Goal: Check status: Check status

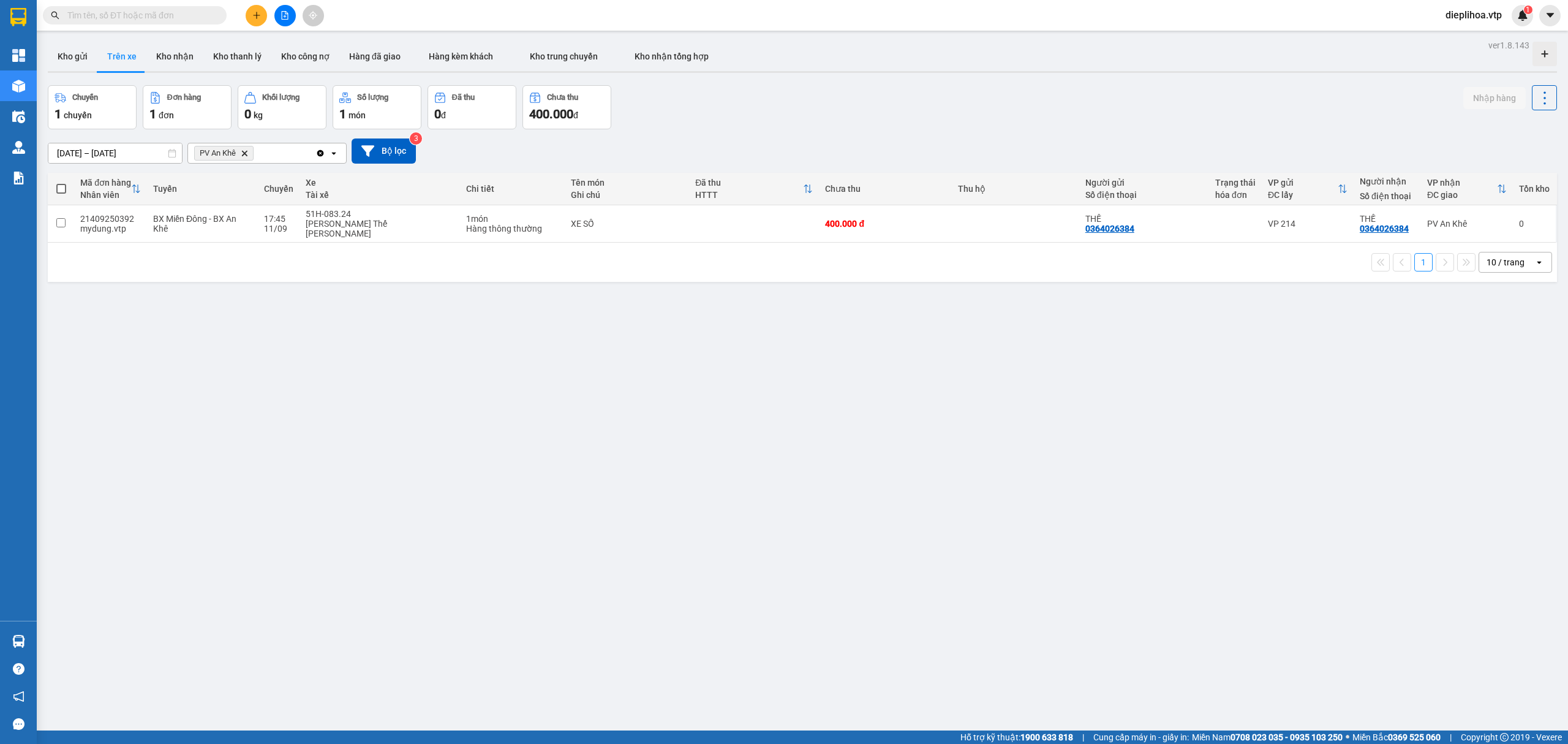
click at [321, 155] on icon "Clear all" at bounding box center [321, 153] width 7 height 7
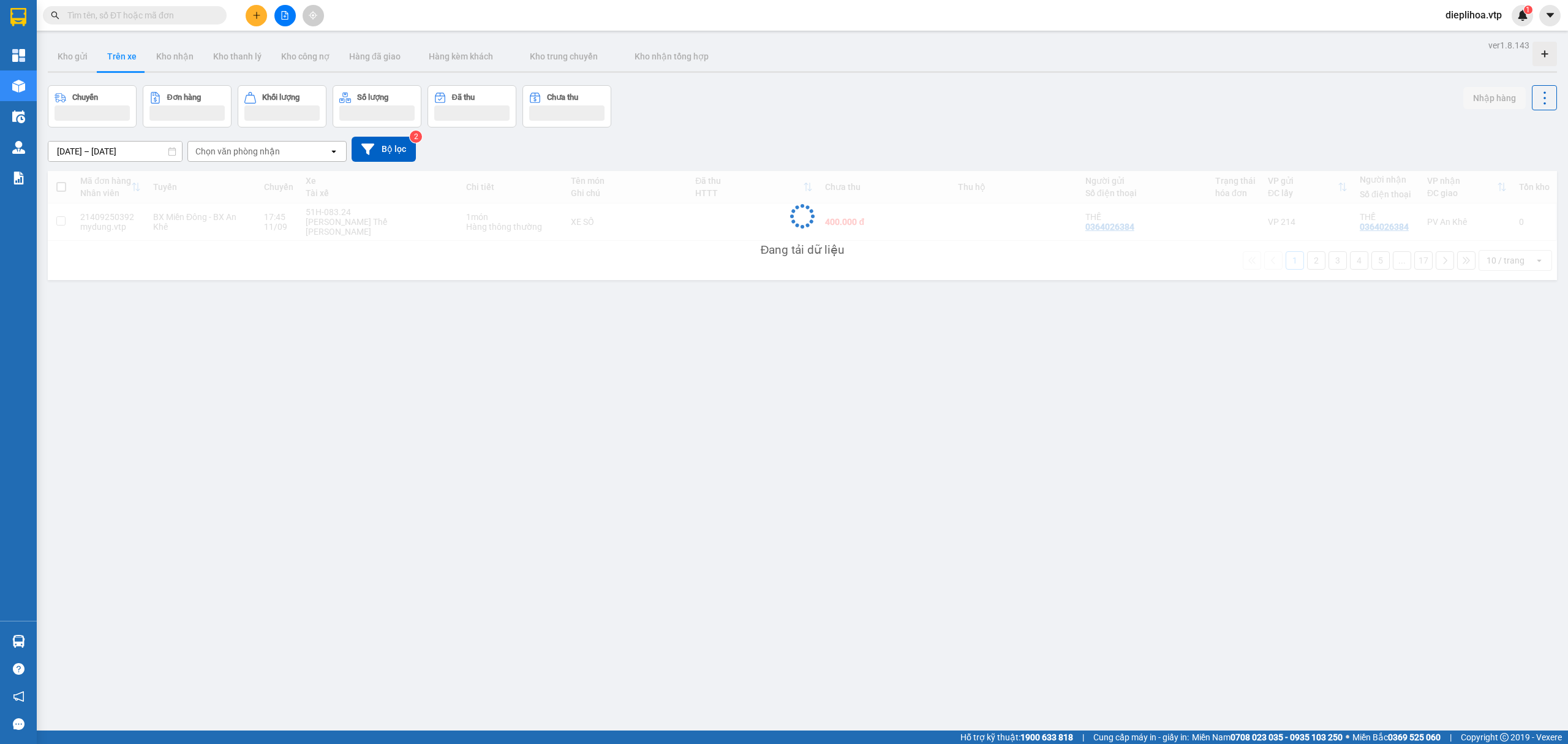
click at [305, 157] on div "Chọn văn phòng nhận" at bounding box center [259, 151] width 141 height 19
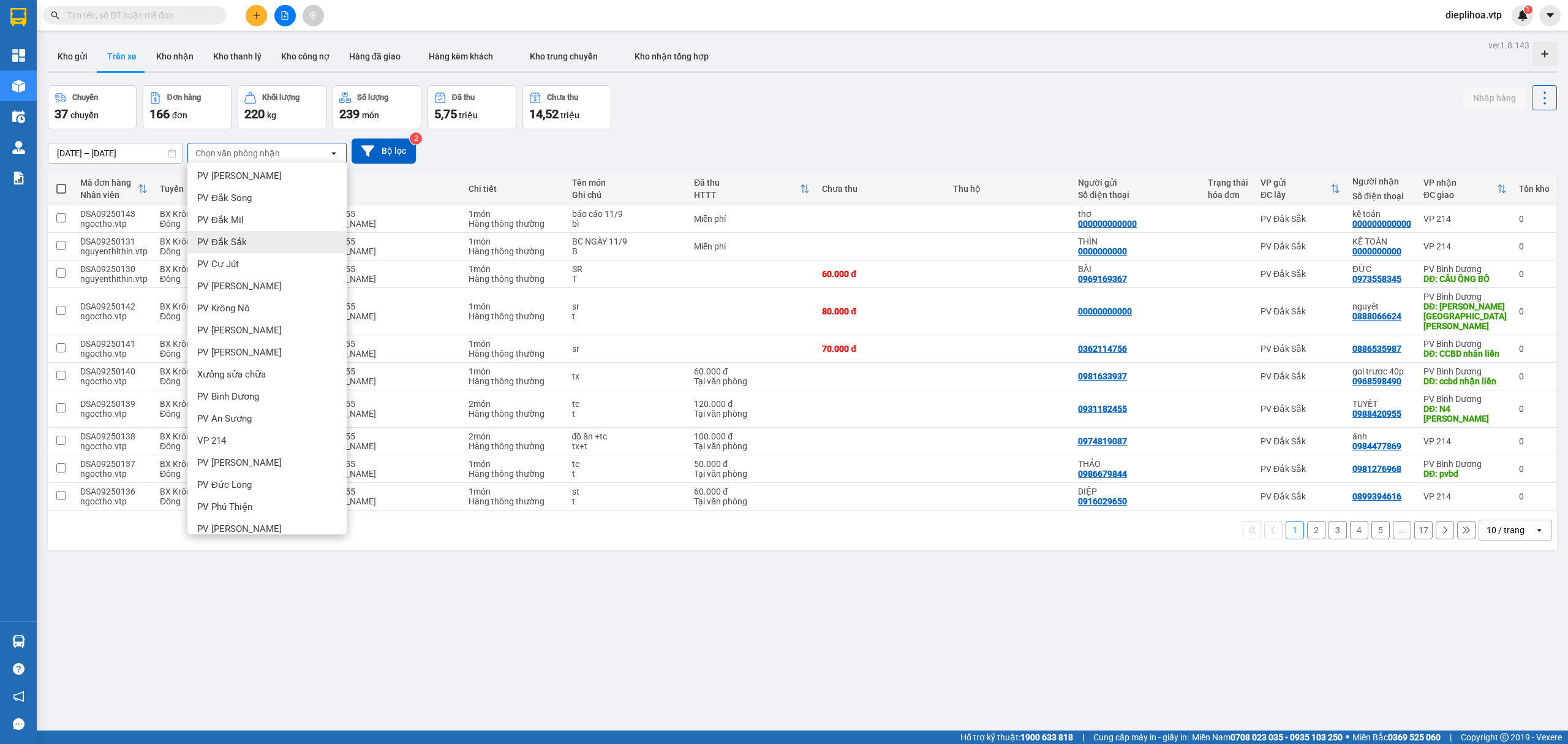
scroll to position [299, 0]
click at [264, 456] on div "PV Phú Thiện" at bounding box center [267, 453] width 159 height 22
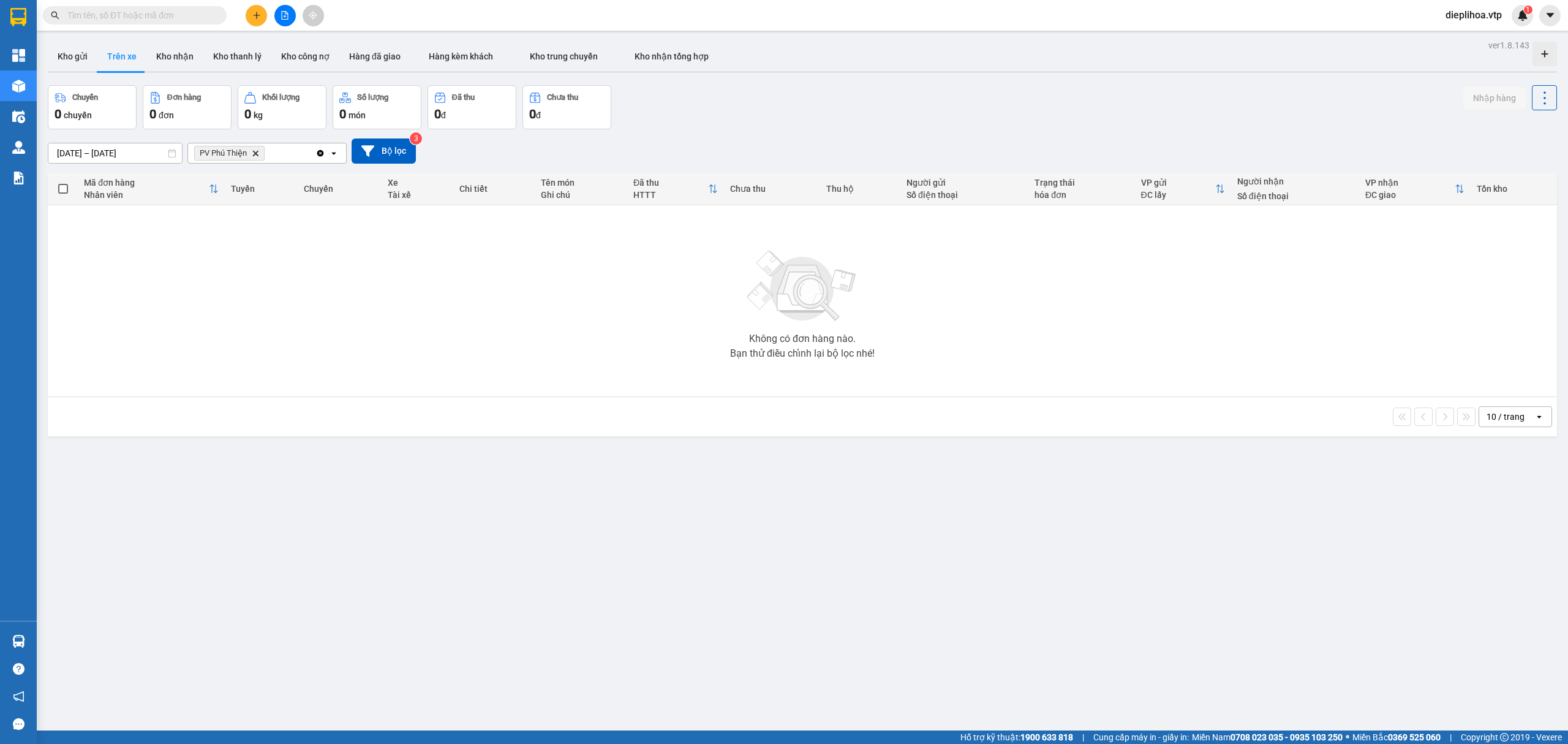
click at [101, 153] on input "[DATE] – [DATE]" at bounding box center [115, 153] width 133 height 19
click at [475, 174] on th "Chi tiết" at bounding box center [494, 189] width 81 height 33
click at [121, 60] on button "Trên xe" at bounding box center [122, 56] width 49 height 29
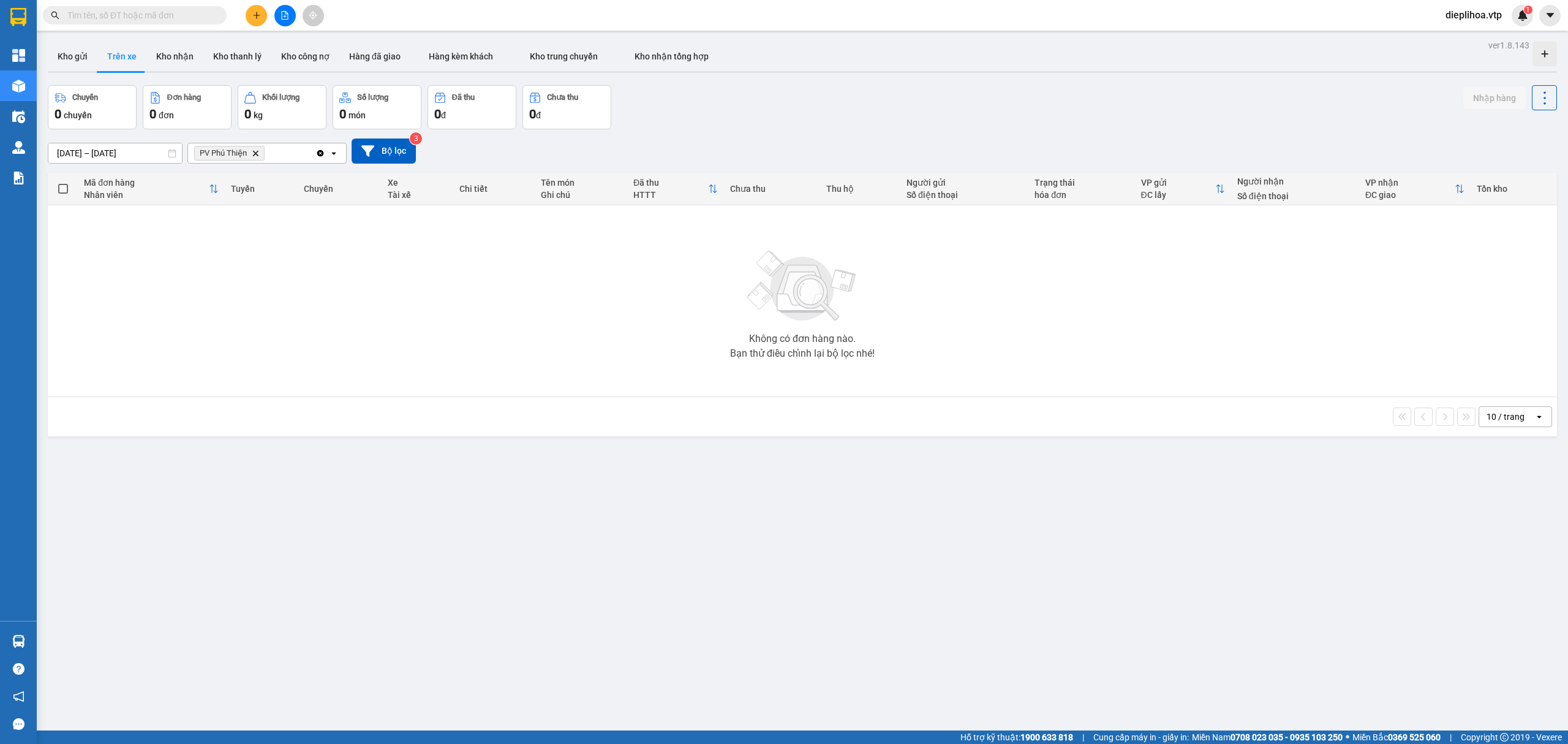
click at [121, 60] on button "Trên xe" at bounding box center [122, 56] width 49 height 29
click at [123, 155] on input "[DATE] – [DATE]" at bounding box center [115, 153] width 133 height 19
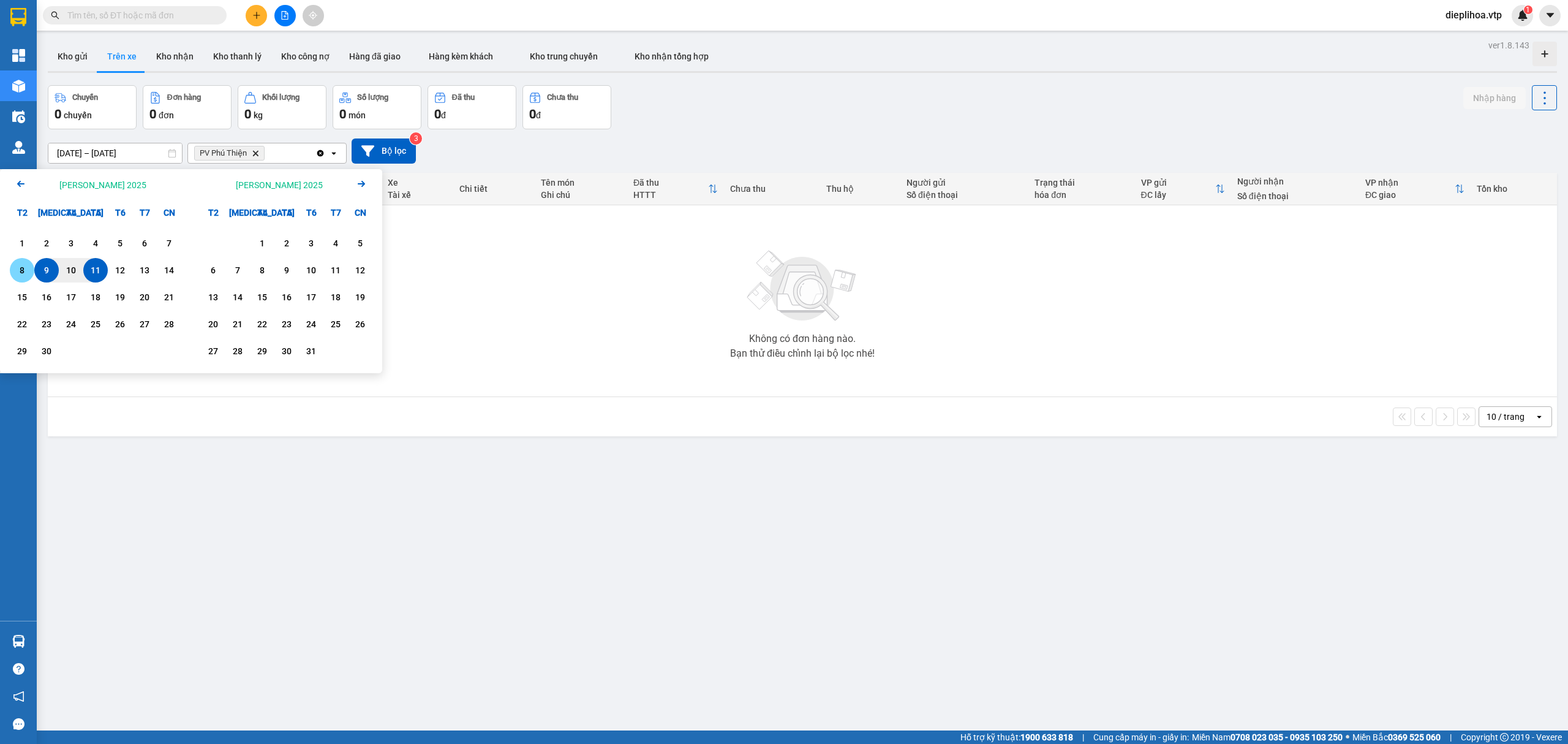
click at [19, 263] on div "8" at bounding box center [22, 270] width 17 height 15
click at [88, 273] on div "11" at bounding box center [96, 270] width 17 height 15
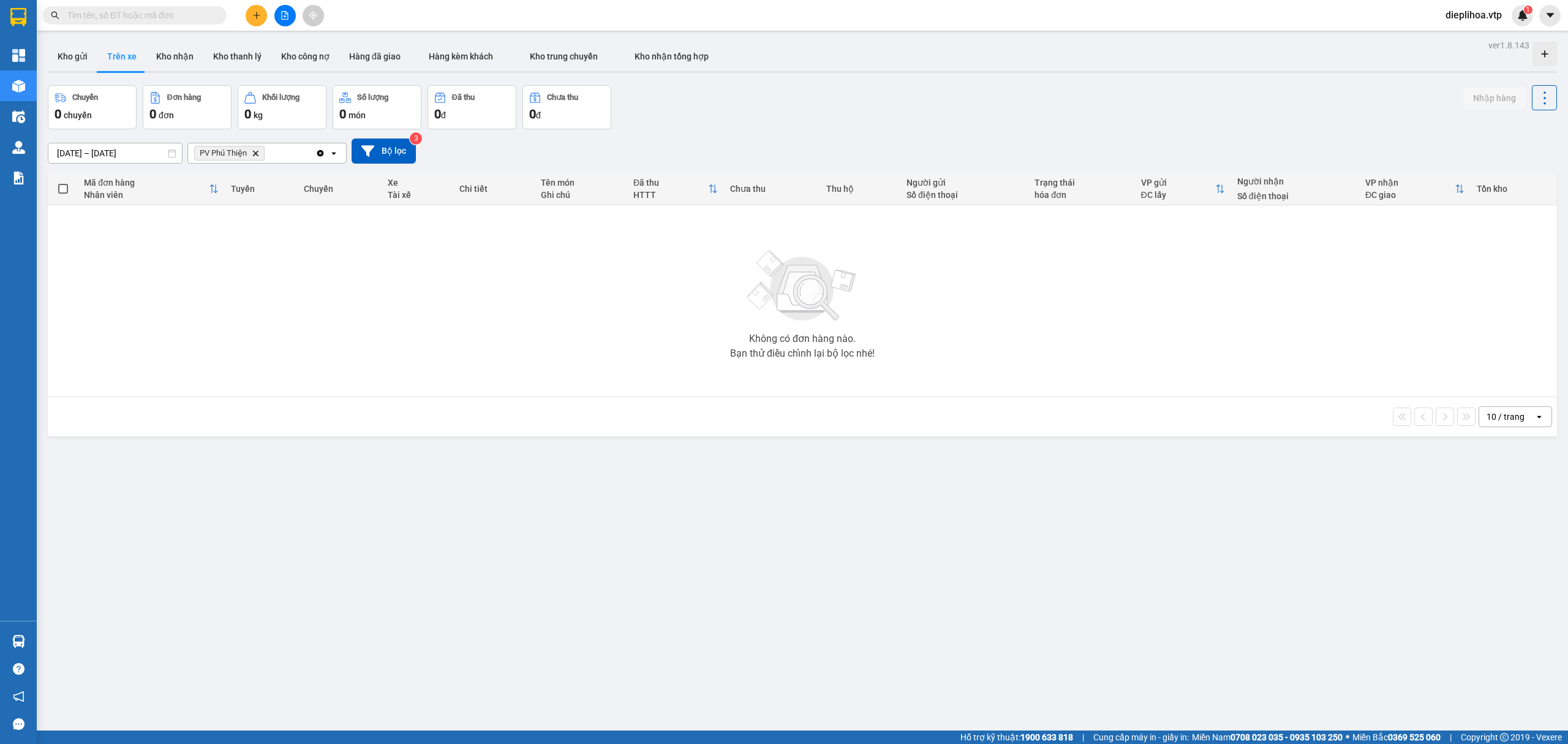
click at [393, 336] on div "Không có đơn hàng nào. Bạn thử điều chỉnh lại bộ lọc nhé!" at bounding box center [802, 301] width 1497 height 184
click at [395, 323] on div "Không có đơn hàng nào. Bạn thử điều chỉnh lại bộ lọc nhé!" at bounding box center [802, 301] width 1497 height 184
drag, startPoint x: 397, startPoint y: 317, endPoint x: 400, endPoint y: 301, distance: 16.3
click at [397, 316] on div "Không có đơn hàng nào. Bạn thử điều chỉnh lại bộ lọc nhé!" at bounding box center [802, 301] width 1497 height 184
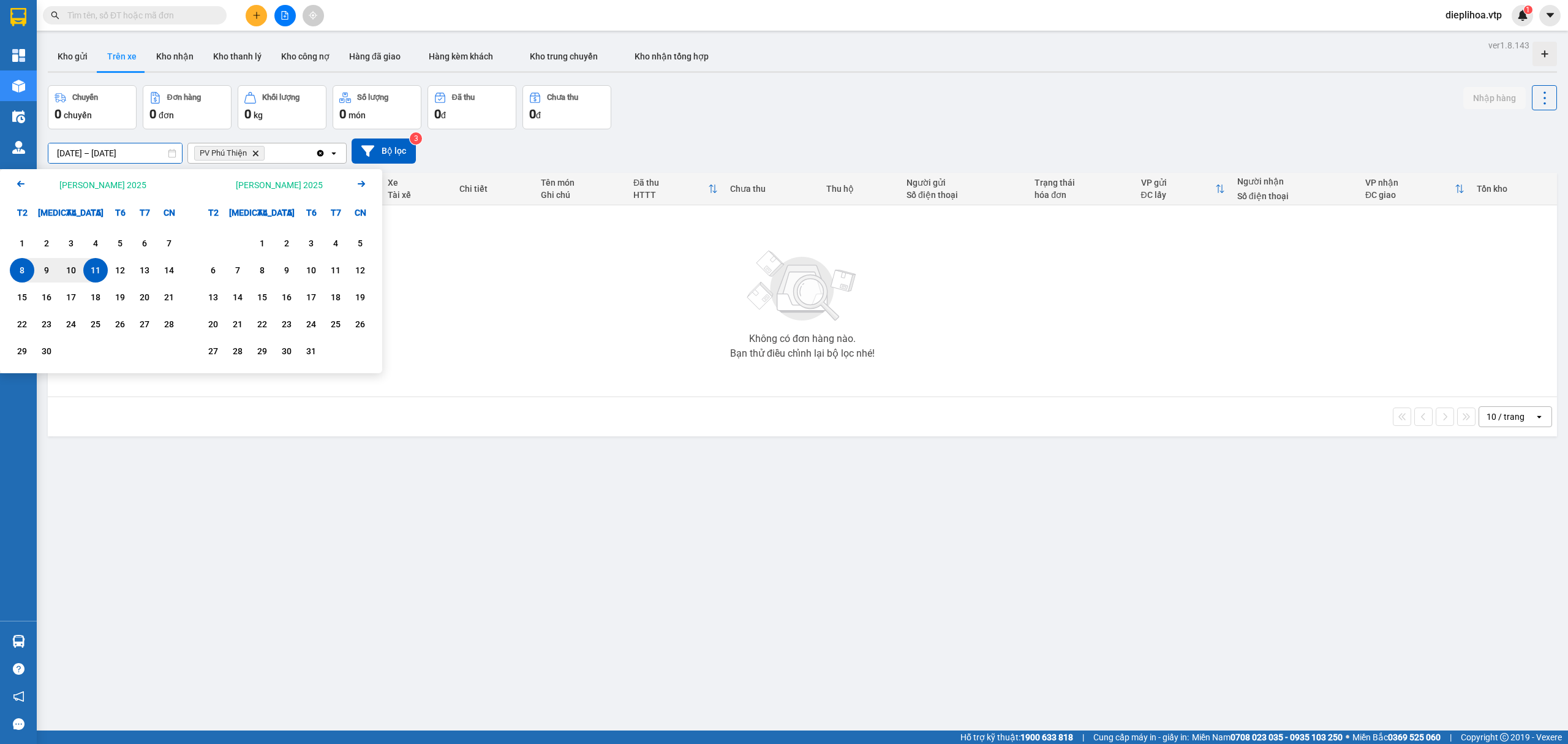
click at [155, 152] on input "[DATE] – [DATE]" at bounding box center [115, 153] width 133 height 19
click at [143, 238] on div "6" at bounding box center [144, 244] width 17 height 15
click at [99, 273] on div "11" at bounding box center [96, 270] width 17 height 15
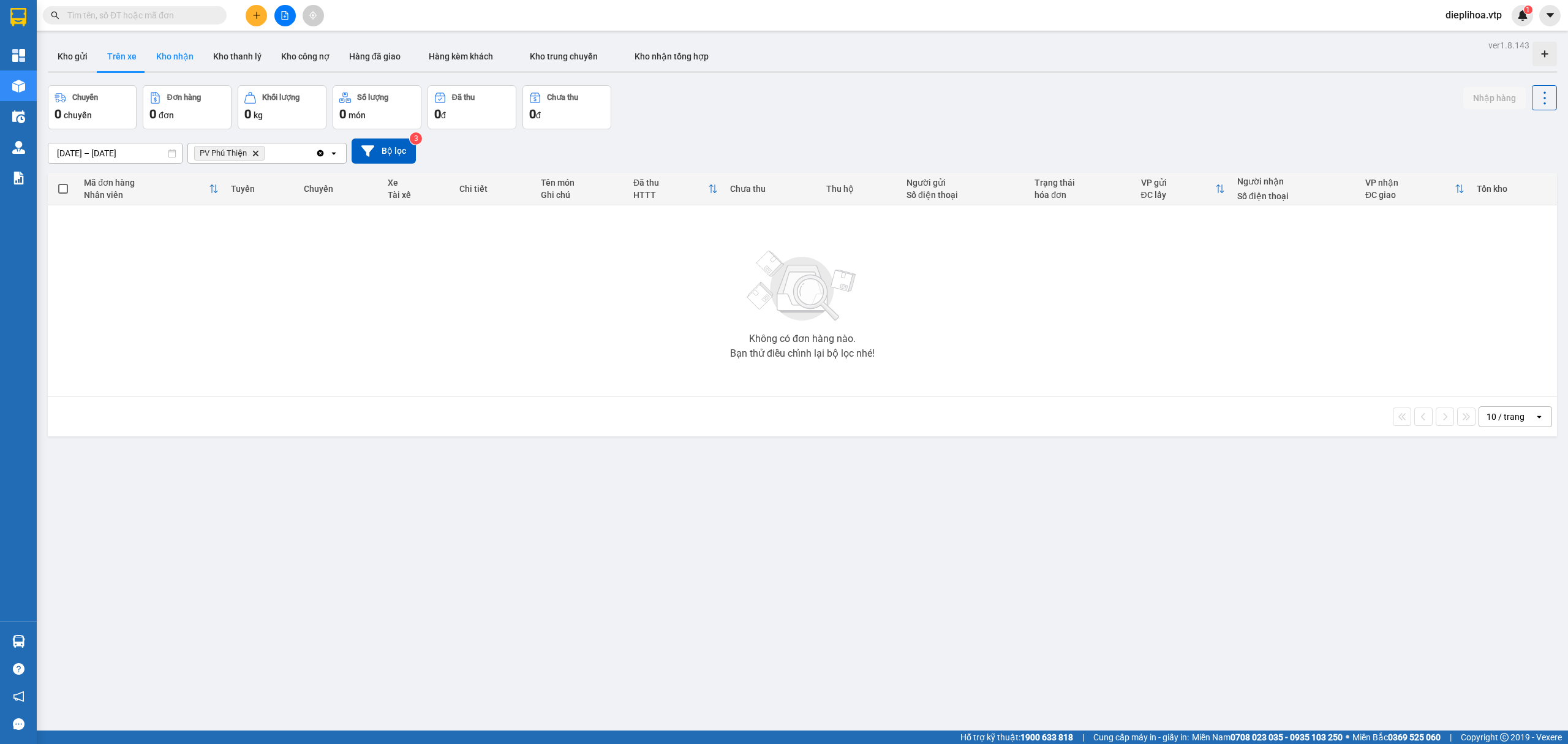
click at [159, 55] on button "Kho nhận" at bounding box center [175, 56] width 57 height 29
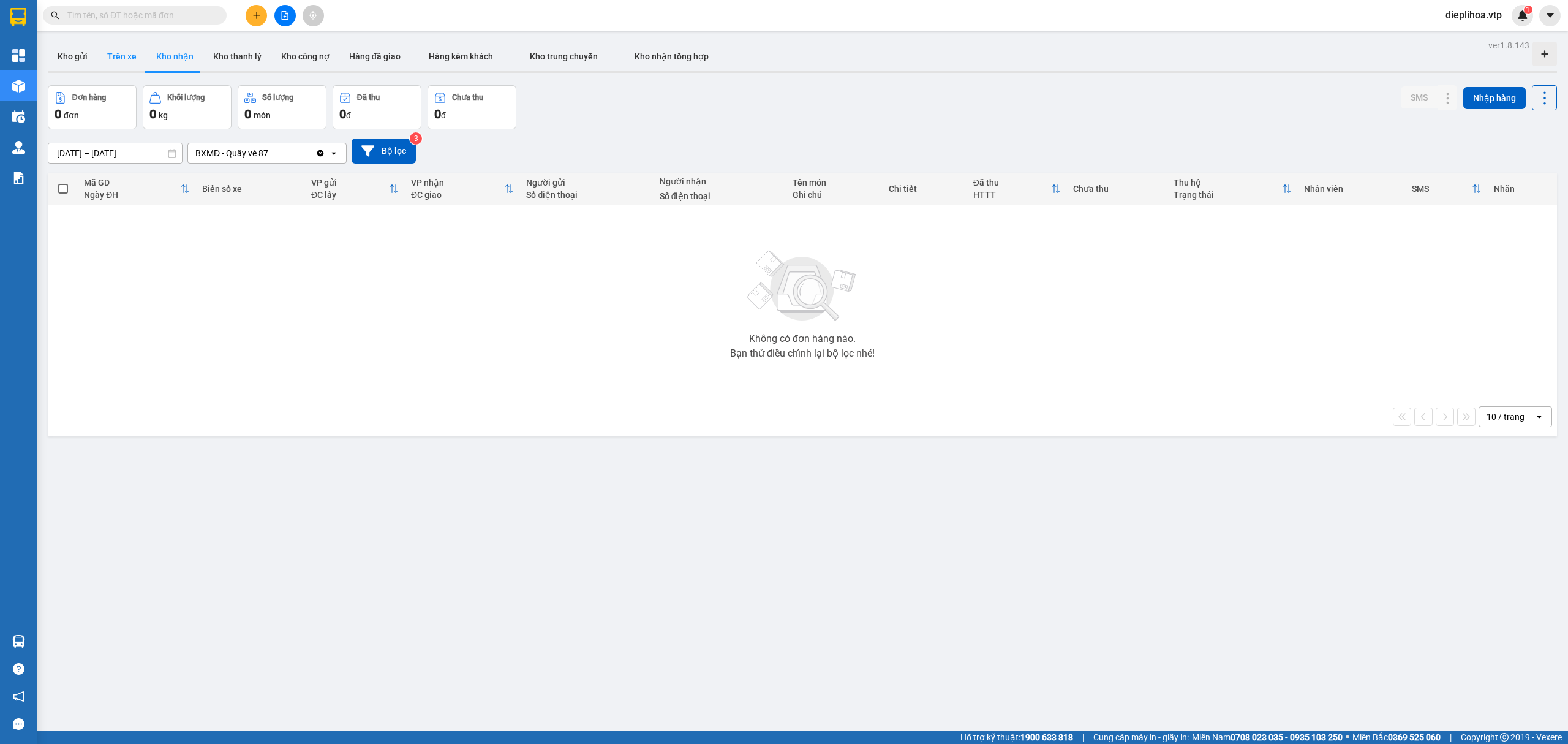
click at [119, 64] on button "Trên xe" at bounding box center [122, 56] width 49 height 29
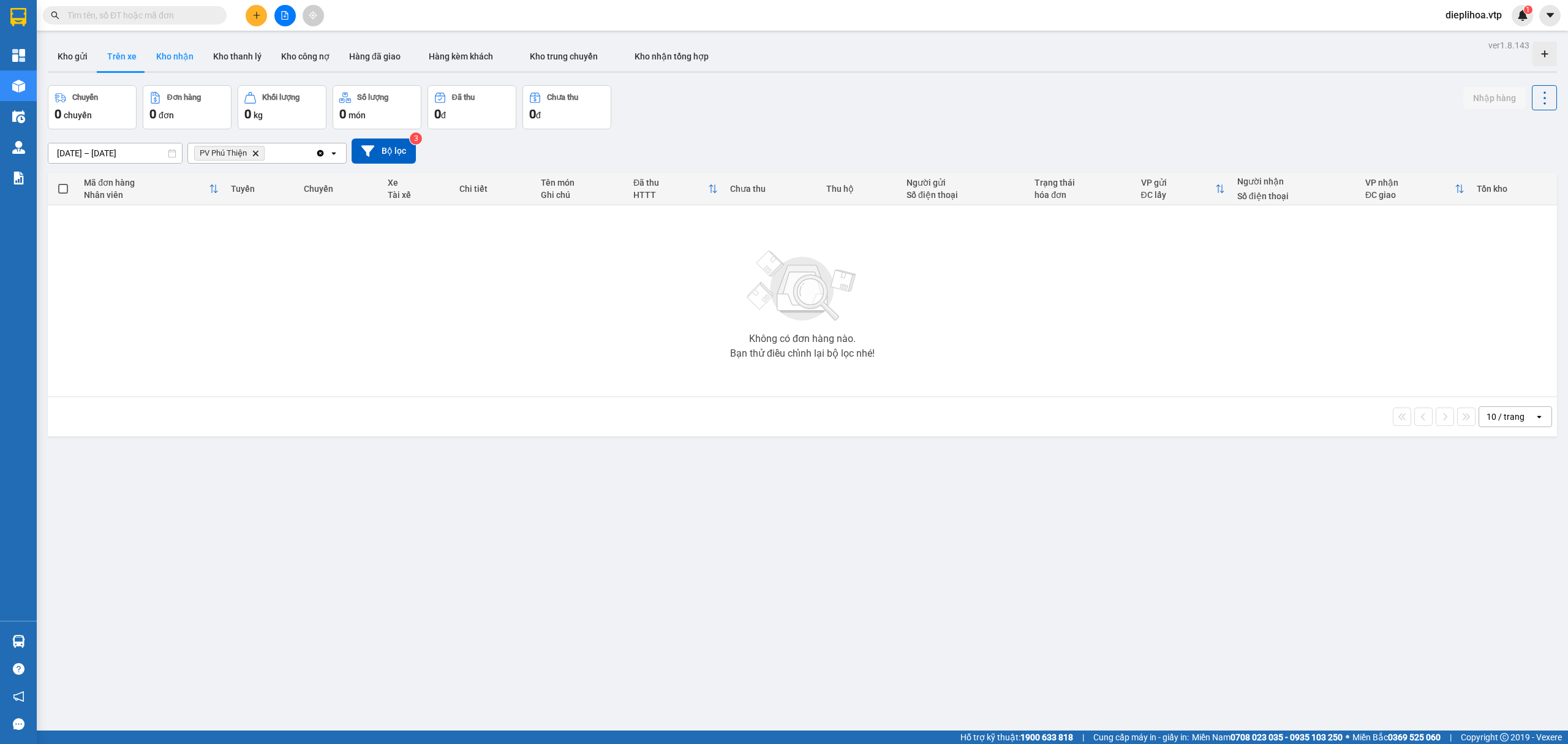
click at [171, 64] on button "Kho nhận" at bounding box center [175, 56] width 57 height 29
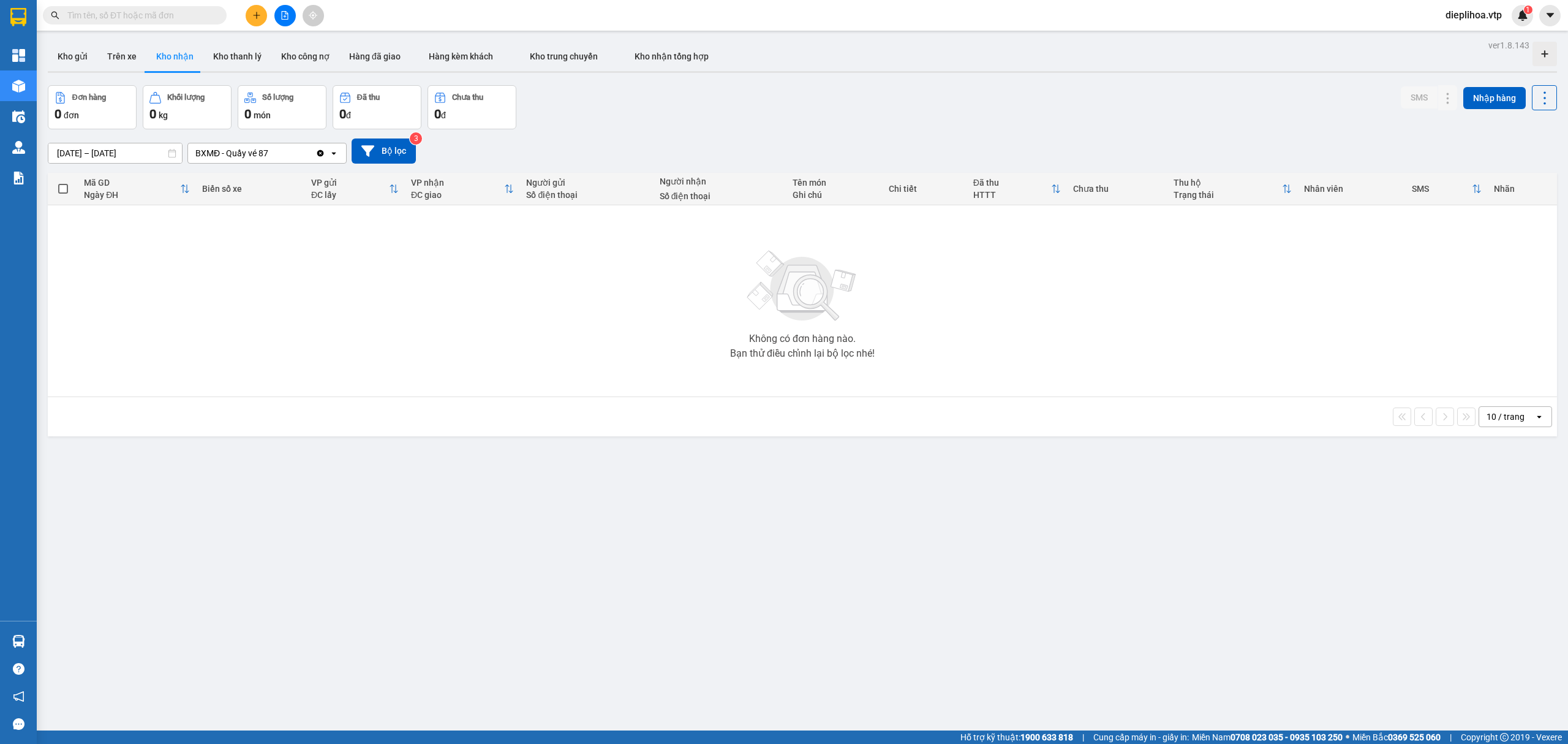
click at [292, 155] on div "BXMĐ - Quầy vé 87" at bounding box center [252, 153] width 128 height 19
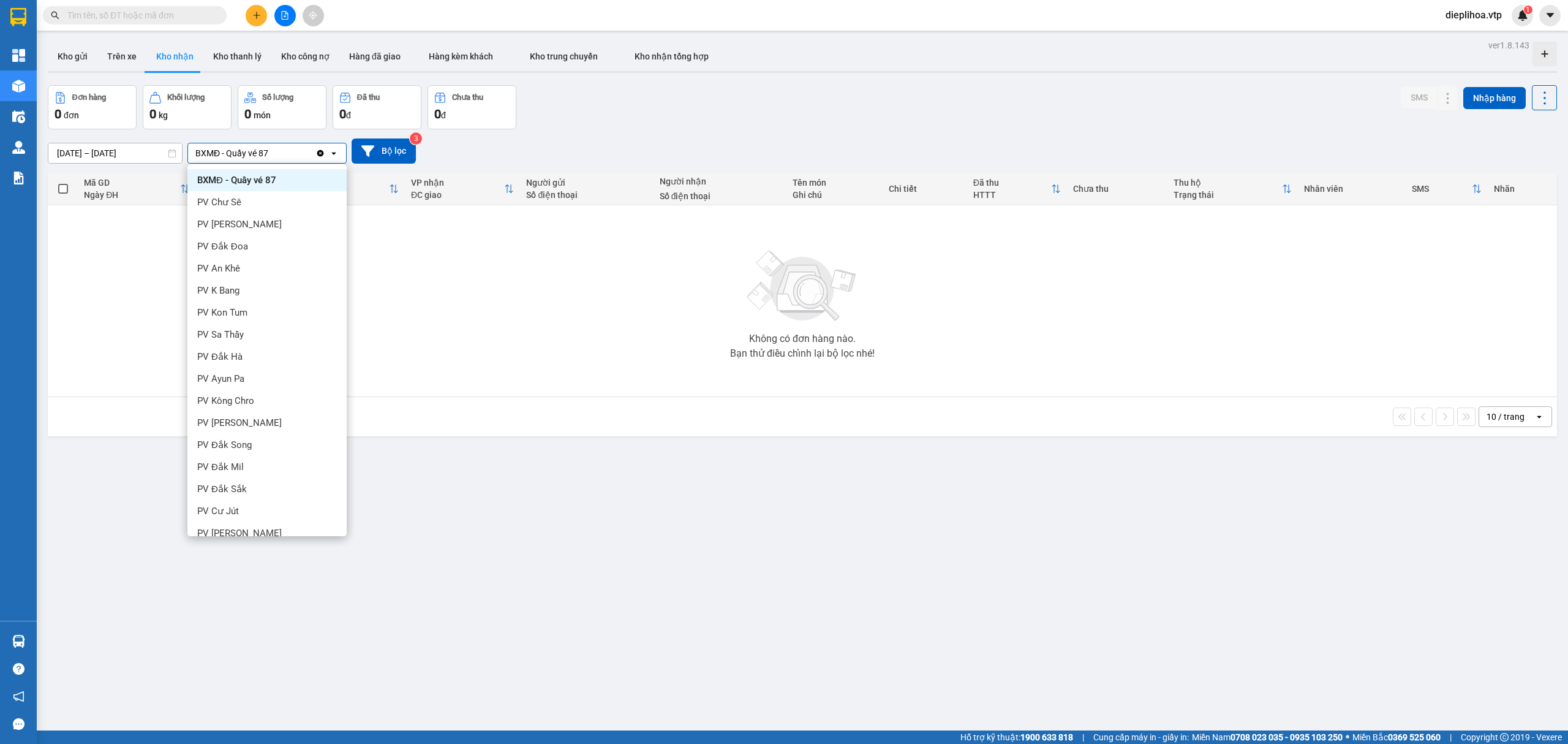
click at [316, 153] on icon "Clear value" at bounding box center [321, 154] width 10 height 10
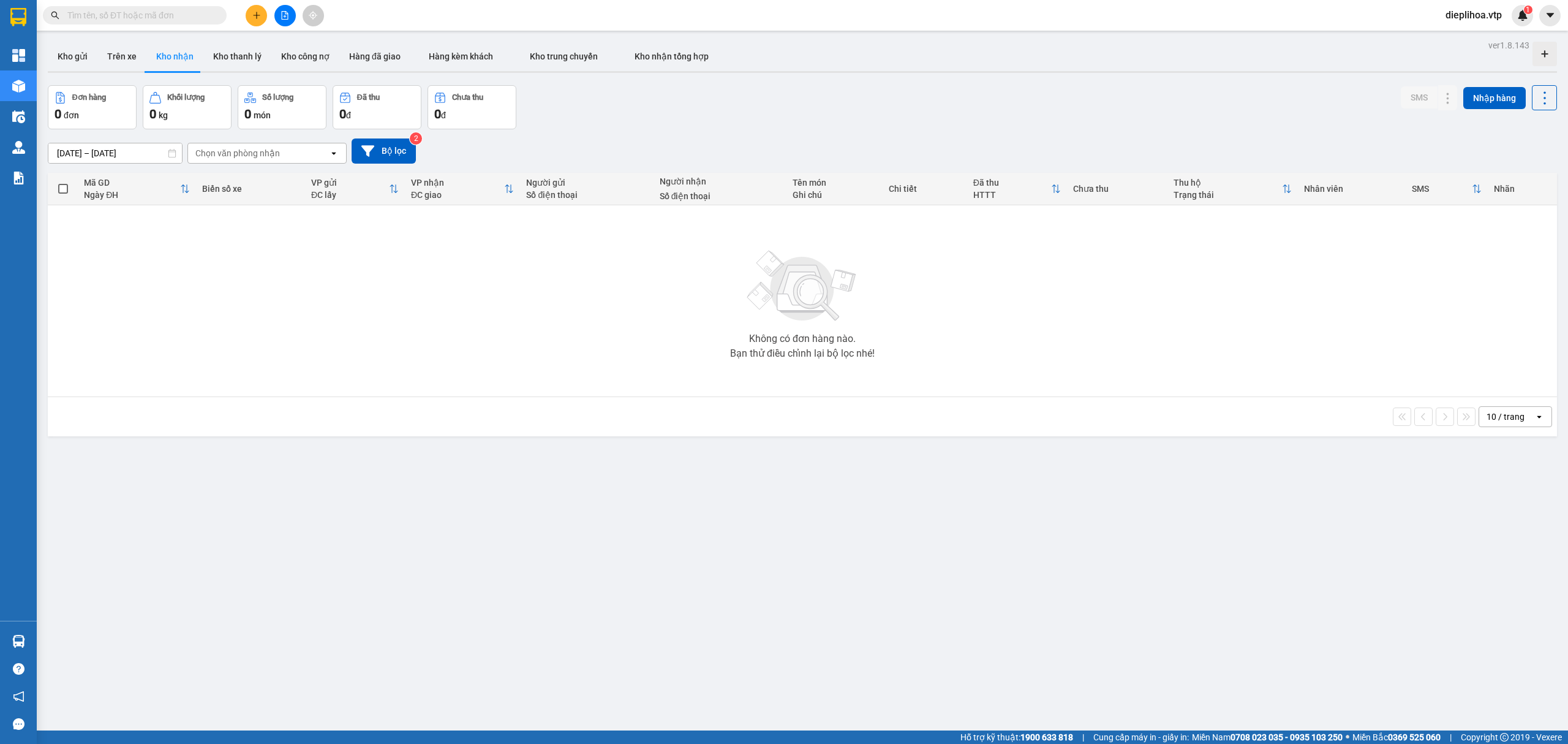
click at [150, 152] on input "[DATE] – [DATE]" at bounding box center [115, 153] width 133 height 19
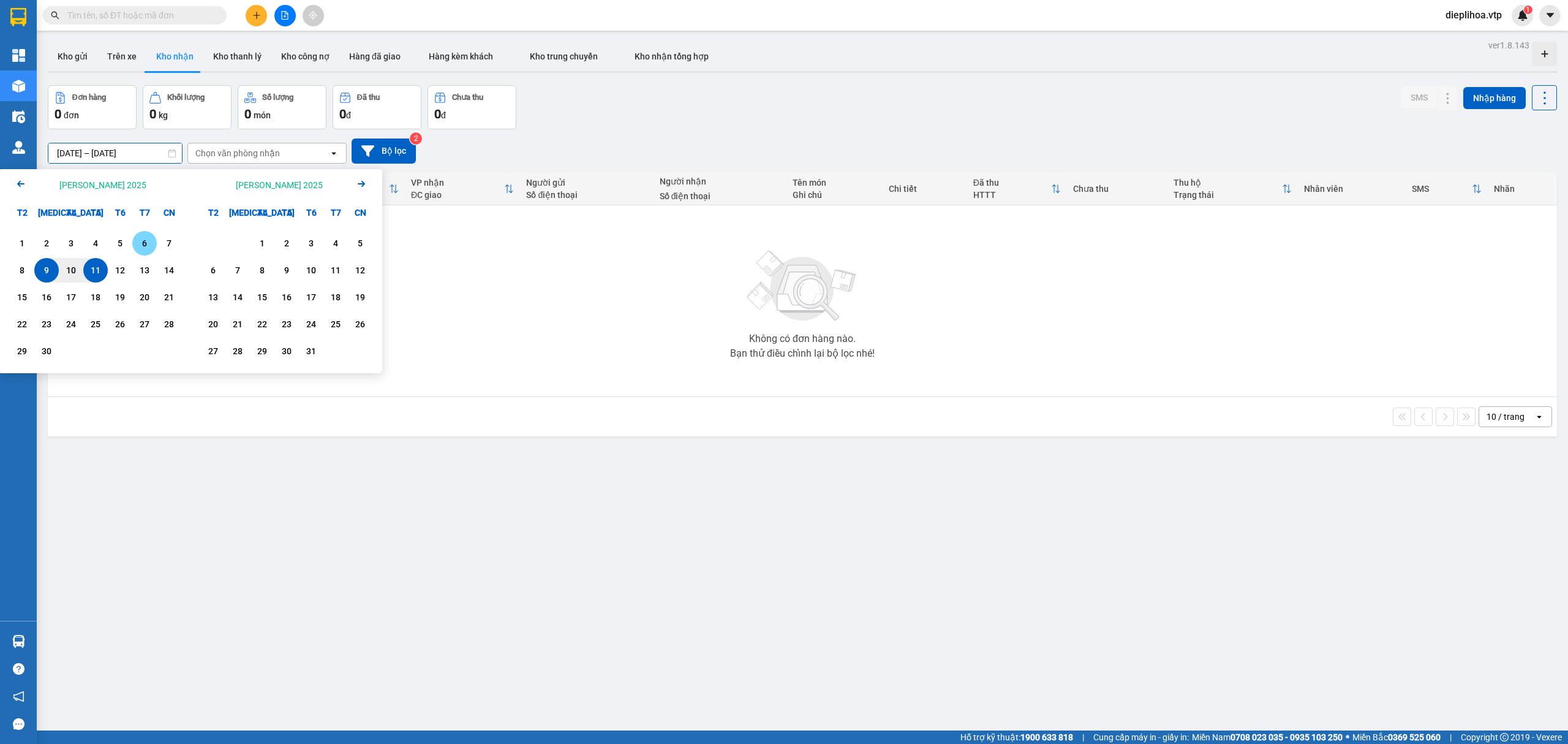
click at [163, 239] on div "7" at bounding box center [169, 244] width 17 height 15
click at [89, 273] on div "11" at bounding box center [96, 270] width 17 height 15
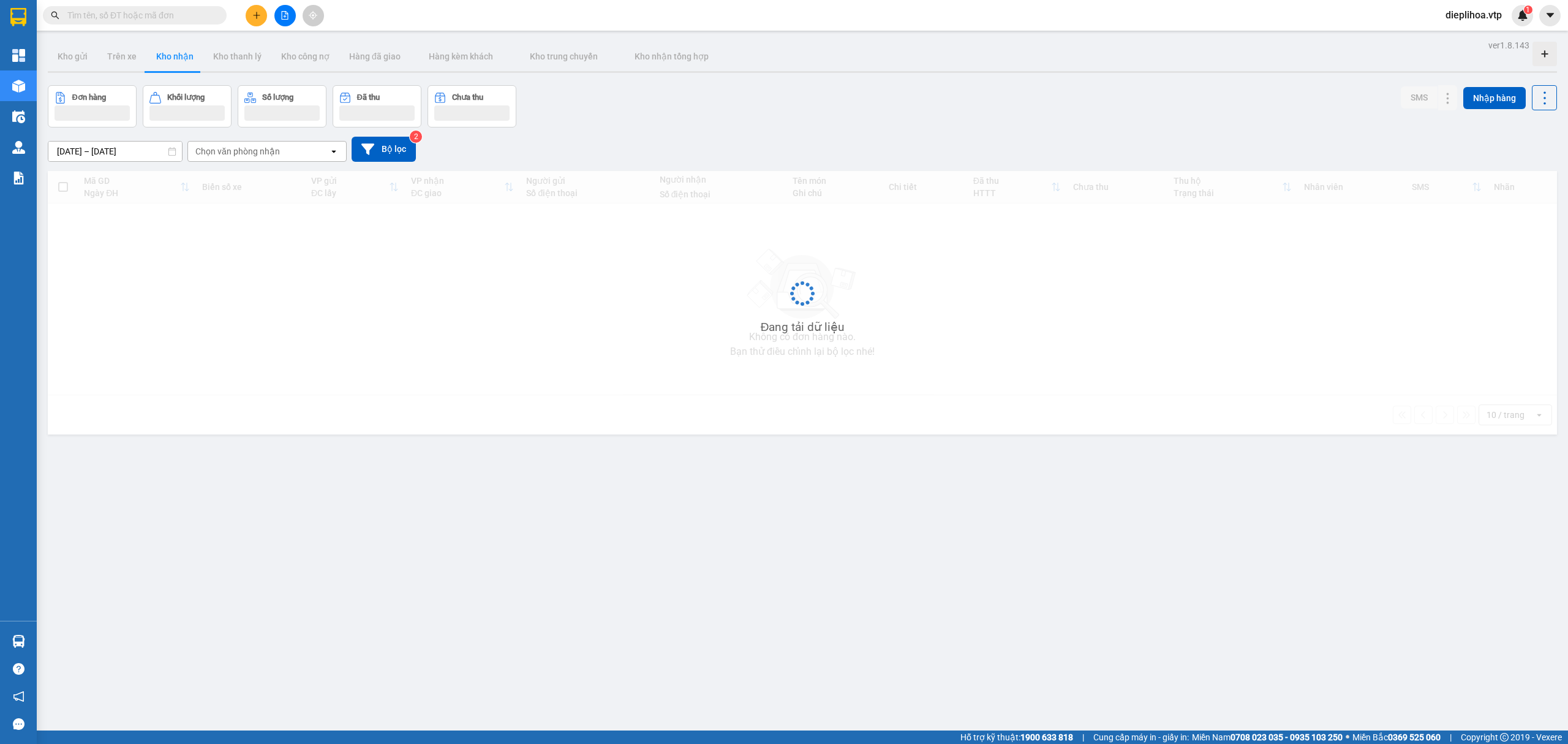
drag, startPoint x: 275, startPoint y: 166, endPoint x: 285, endPoint y: 158, distance: 12.8
click at [280, 165] on div "[DATE] – [DATE] Press the down arrow key to interact with the calendar and sele…" at bounding box center [802, 149] width 1509 height 44
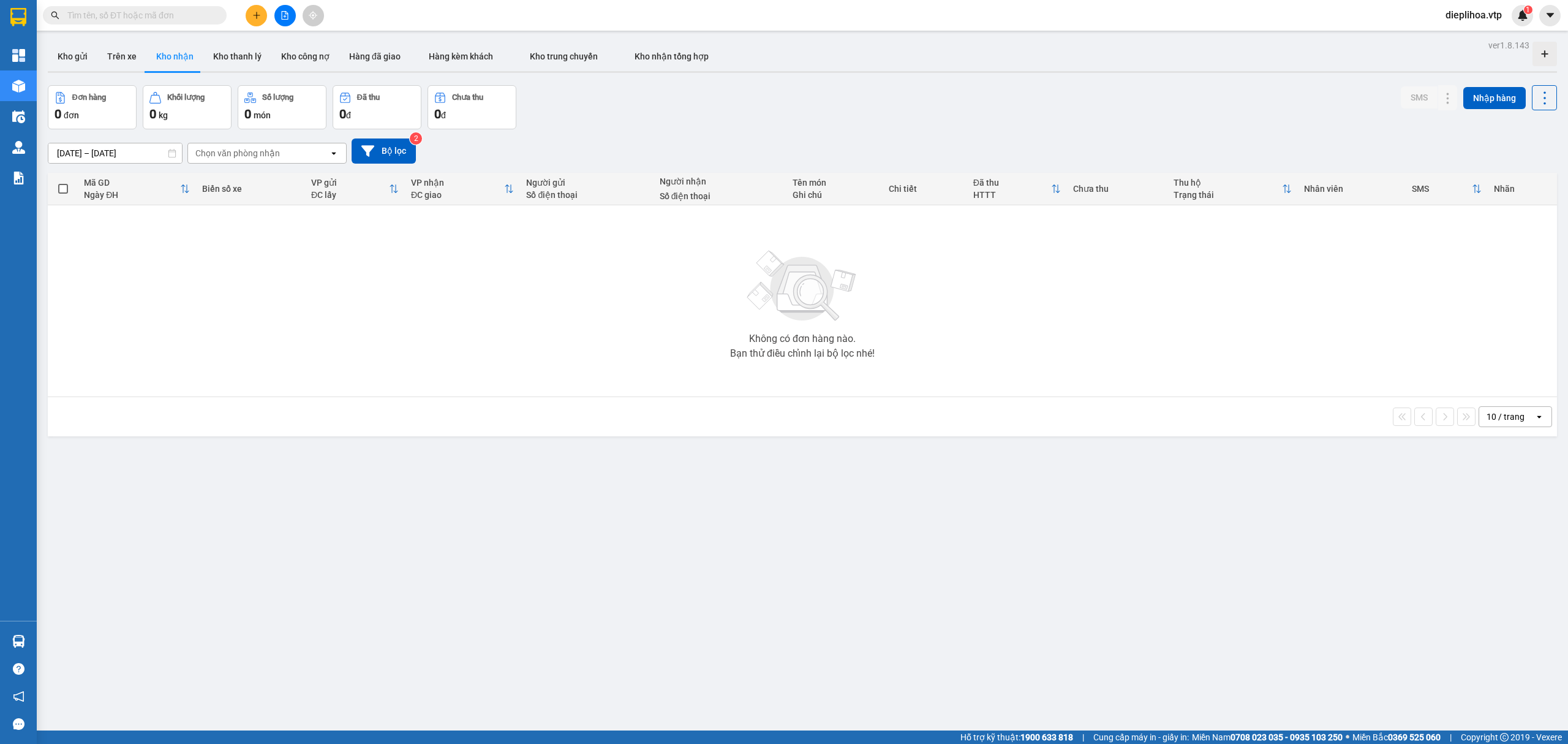
click at [285, 157] on div "Chọn văn phòng nhận" at bounding box center [259, 153] width 141 height 19
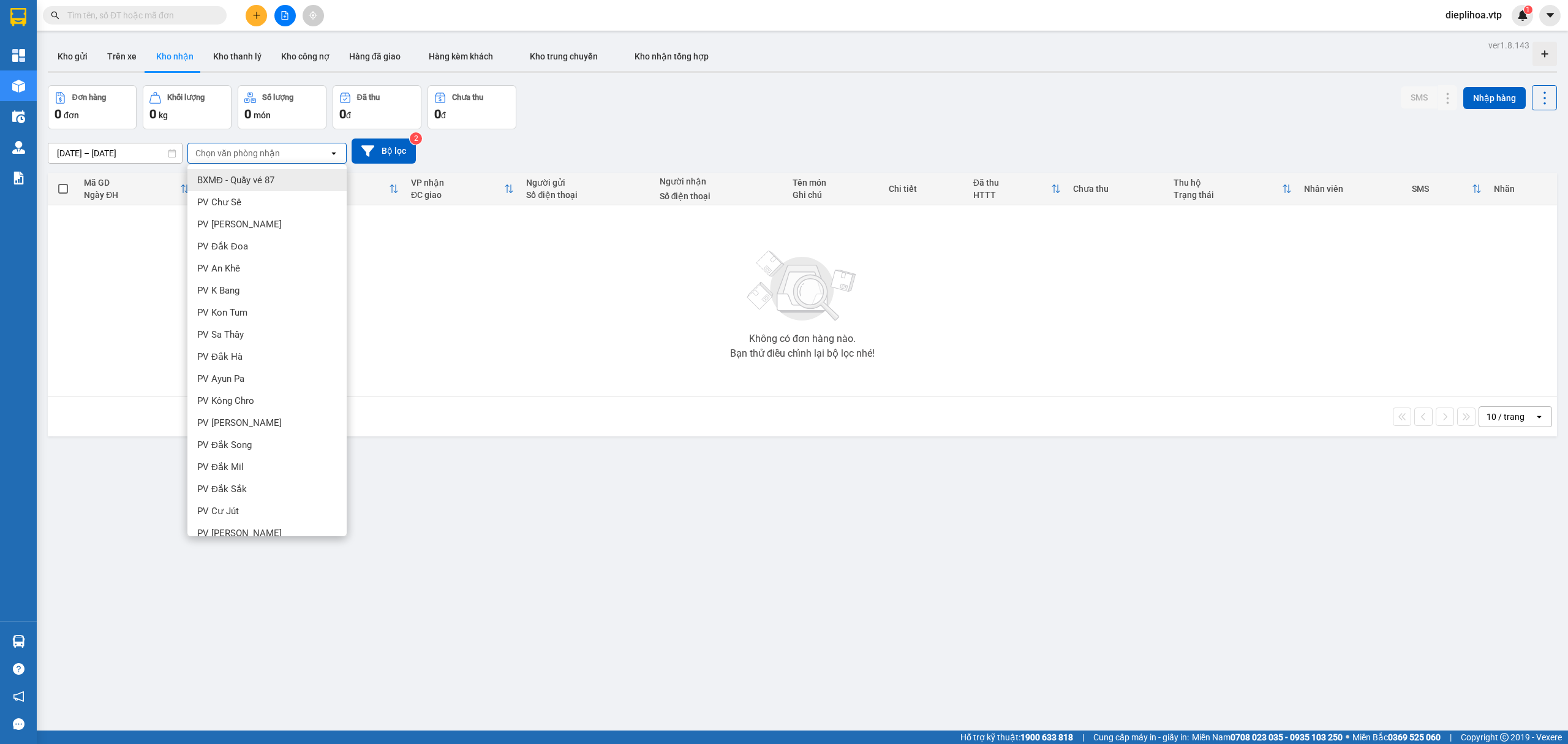
click at [579, 133] on div "[DATE] – [DATE] Press the down arrow key to interact with the calendar and sele…" at bounding box center [802, 151] width 1509 height 44
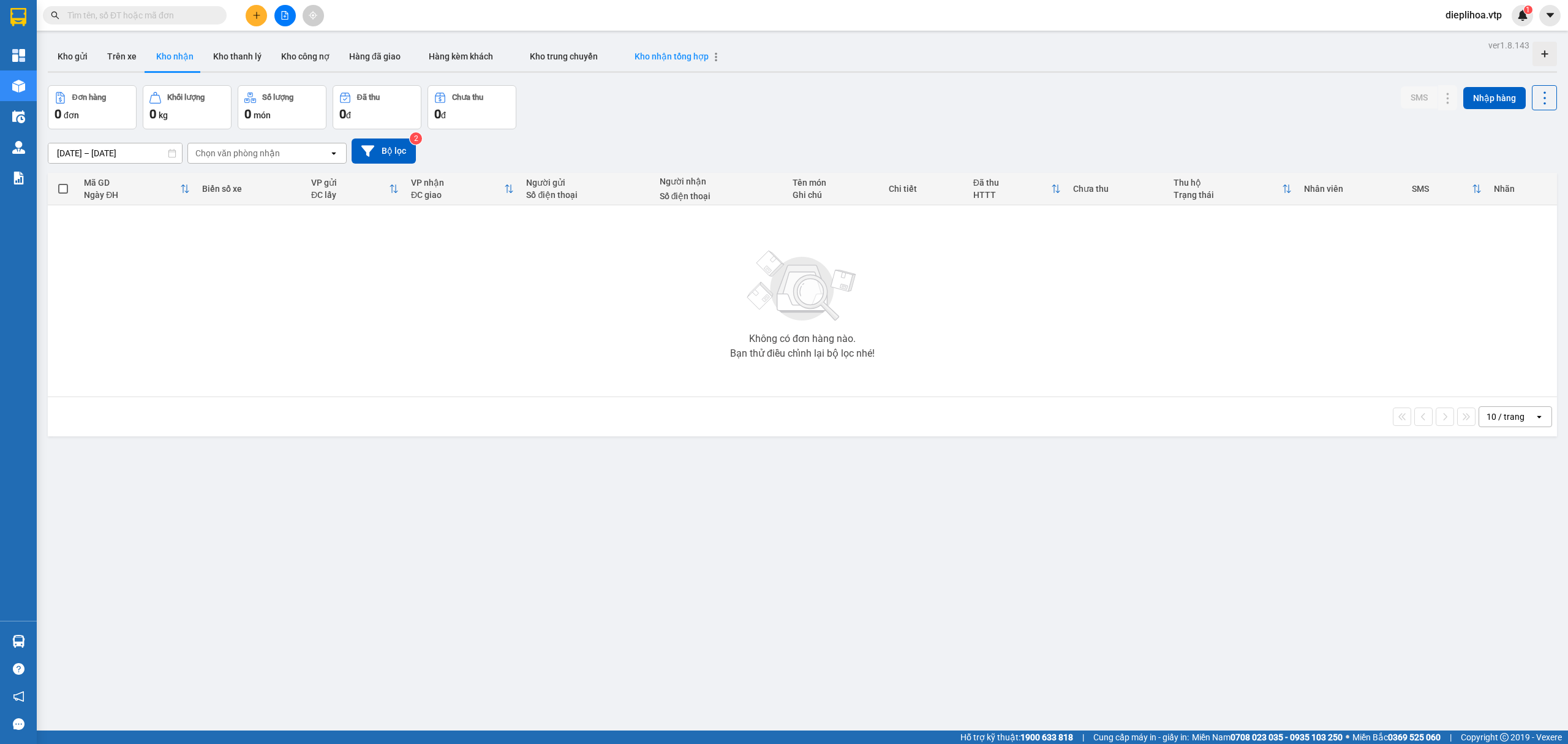
click at [626, 57] on div "Kho nhận tổng hợp" at bounding box center [672, 56] width 91 height 10
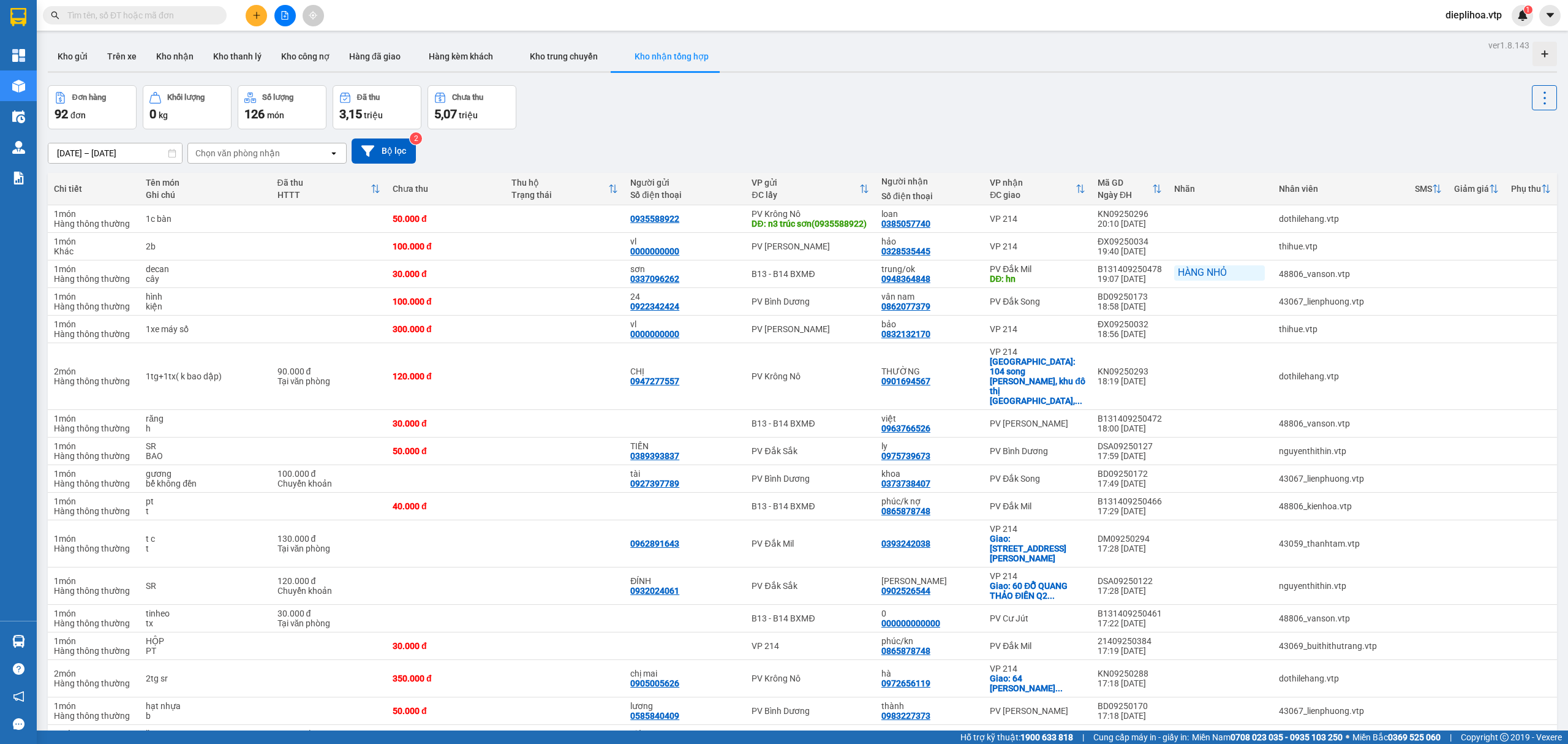
click at [212, 153] on div "Chọn văn phòng nhận" at bounding box center [238, 153] width 85 height 13
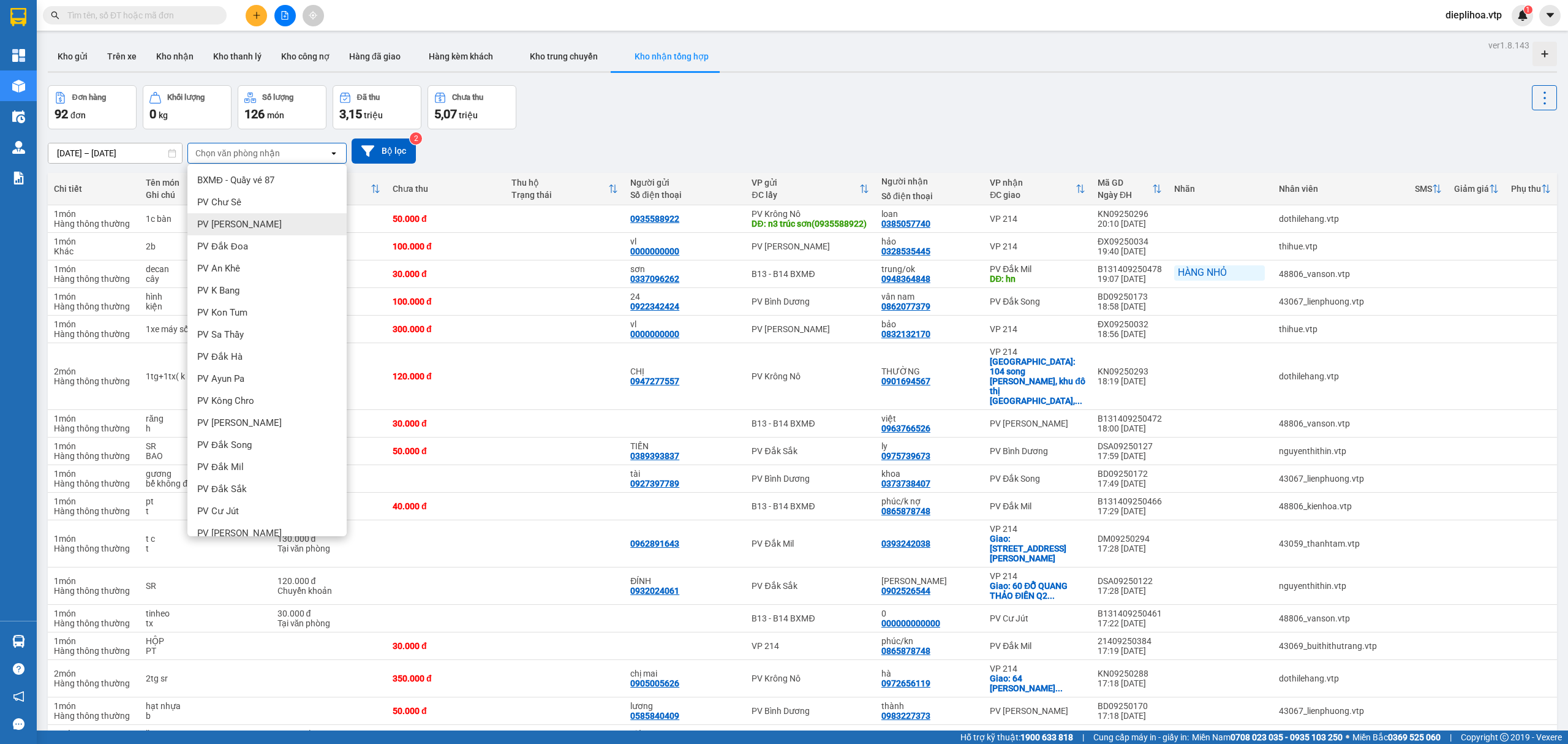
scroll to position [299, 0]
click at [246, 447] on div "PV Phú Thiện" at bounding box center [267, 454] width 159 height 22
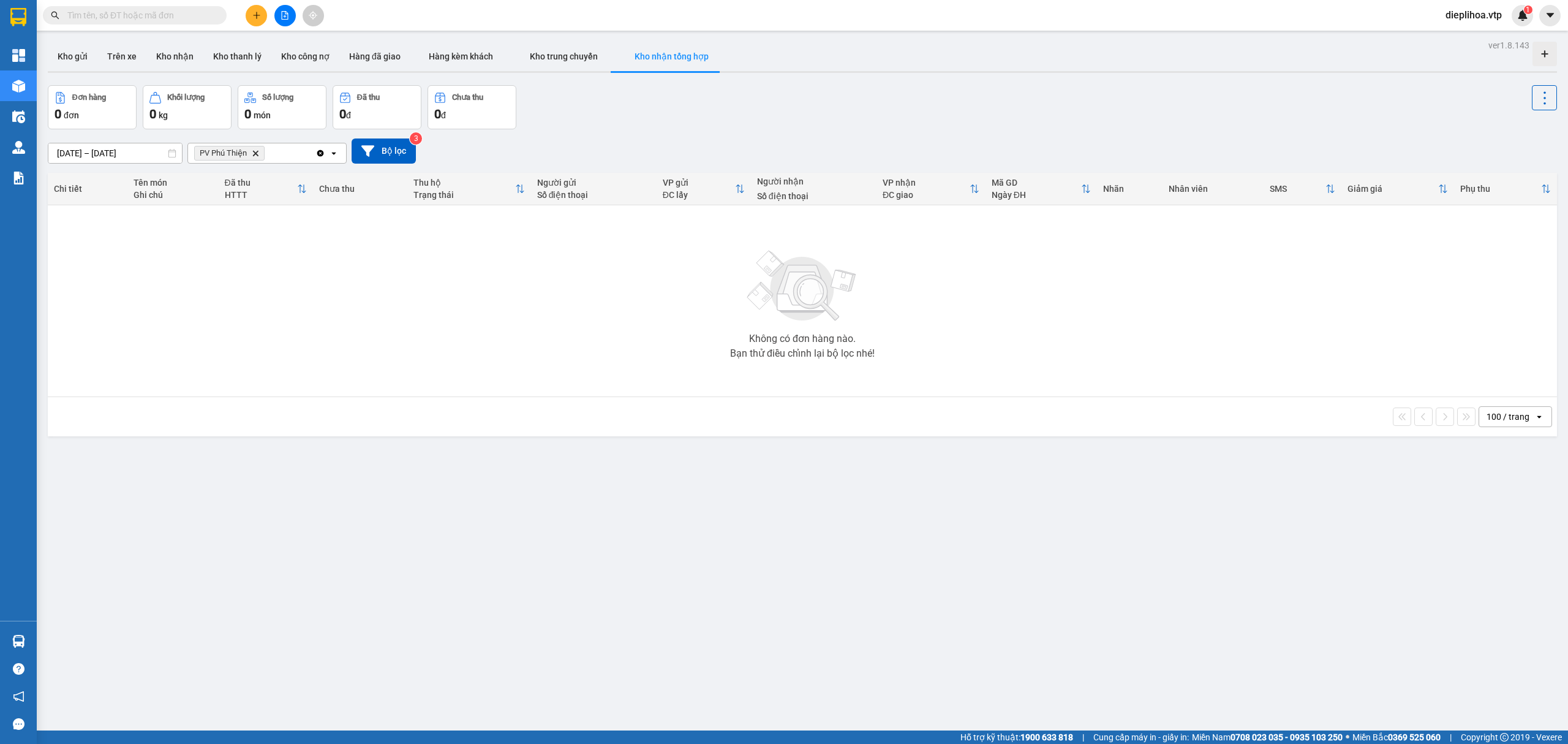
click at [128, 155] on input "[DATE] – [DATE]" at bounding box center [115, 153] width 133 height 19
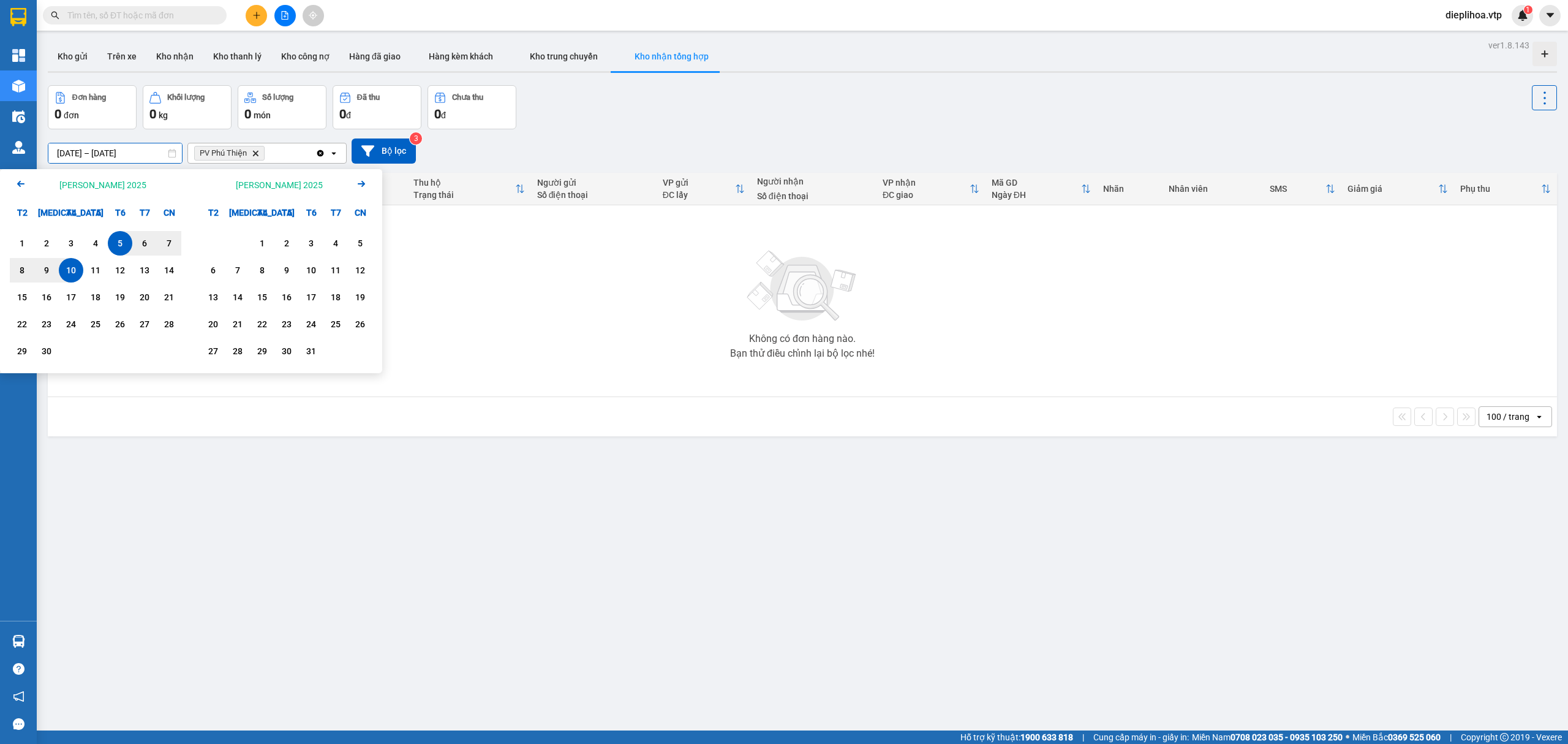
click at [15, 266] on div "8" at bounding box center [22, 270] width 17 height 15
click at [89, 266] on div "11" at bounding box center [96, 270] width 17 height 15
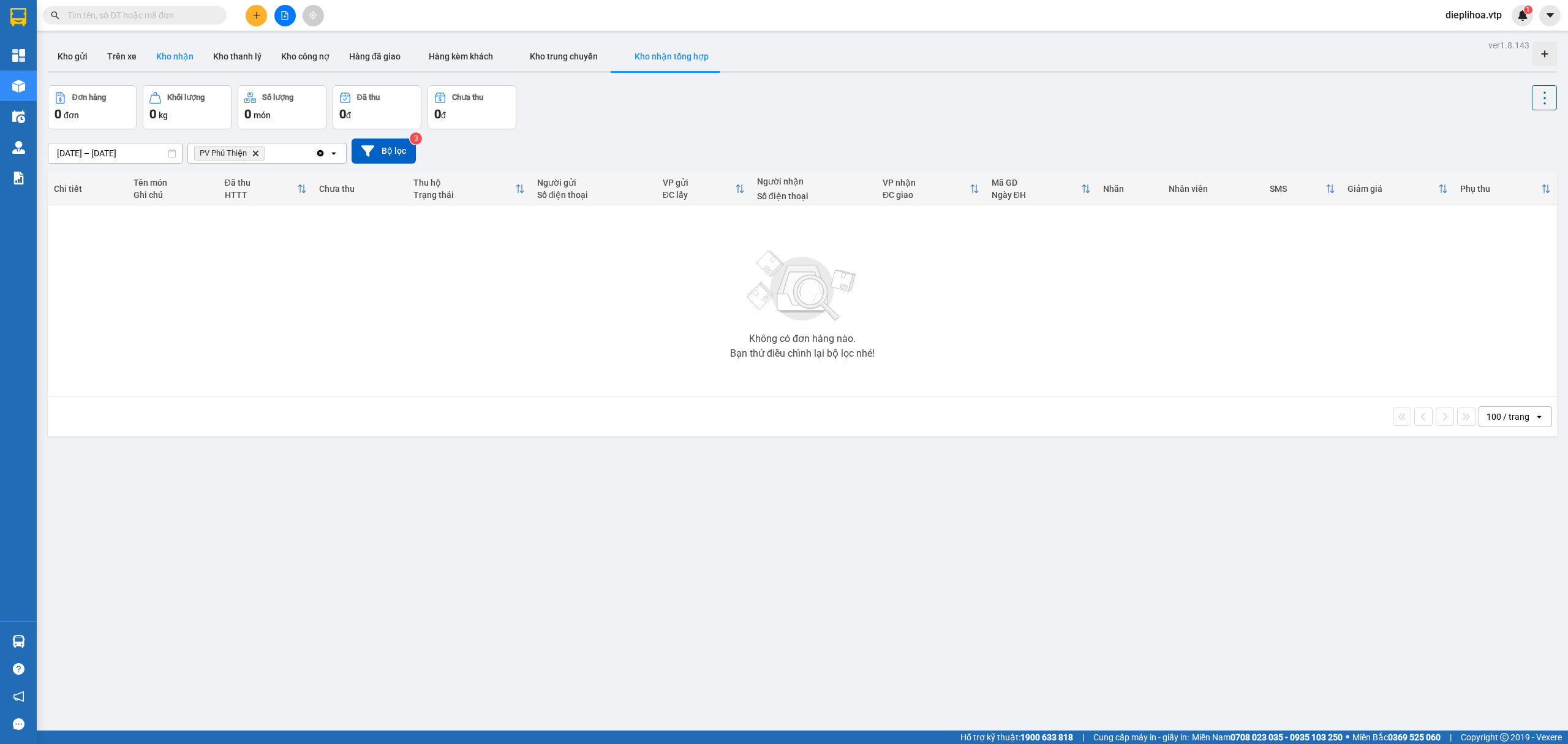
click at [196, 65] on button "Kho nhận" at bounding box center [175, 56] width 57 height 29
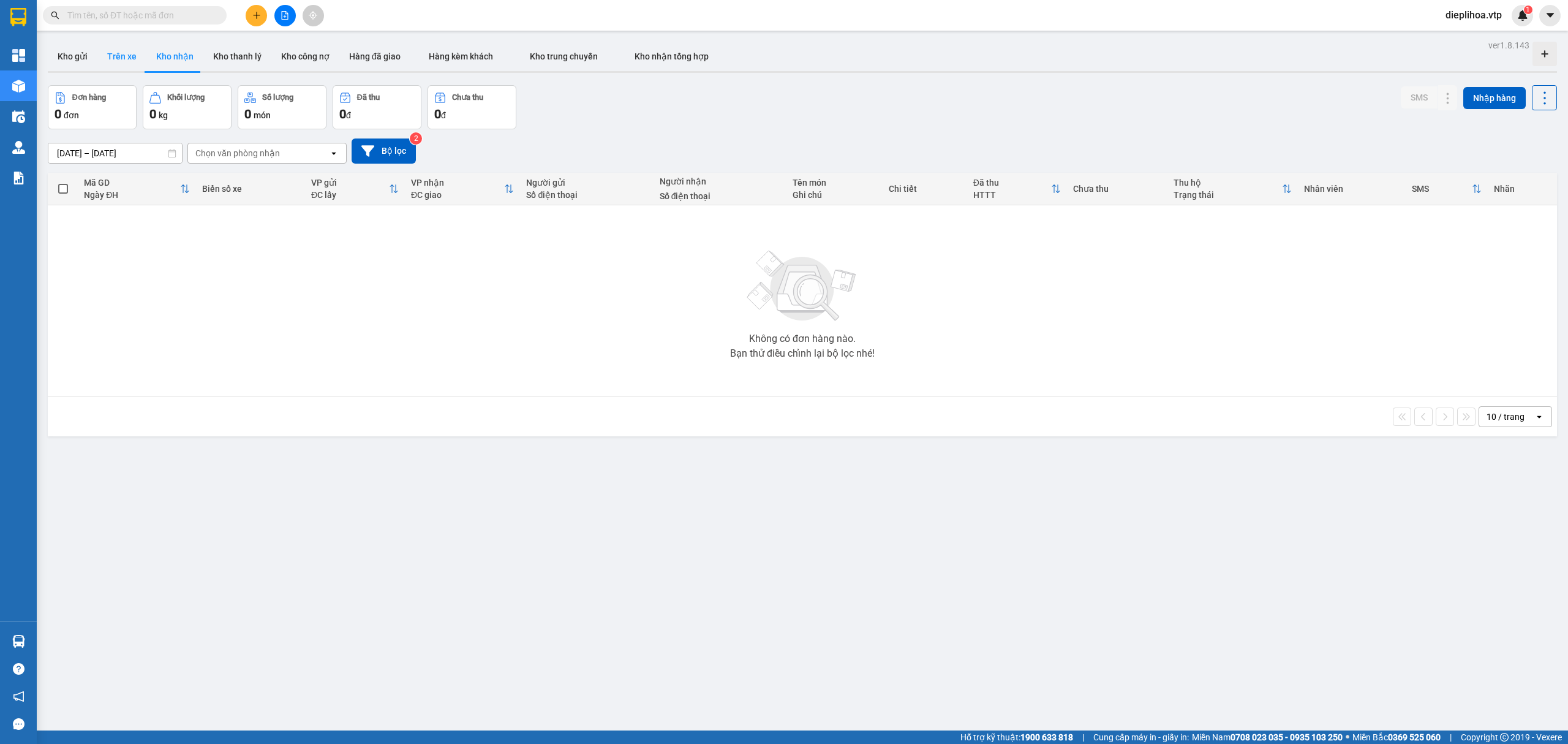
click at [135, 60] on button "Trên xe" at bounding box center [122, 56] width 49 height 29
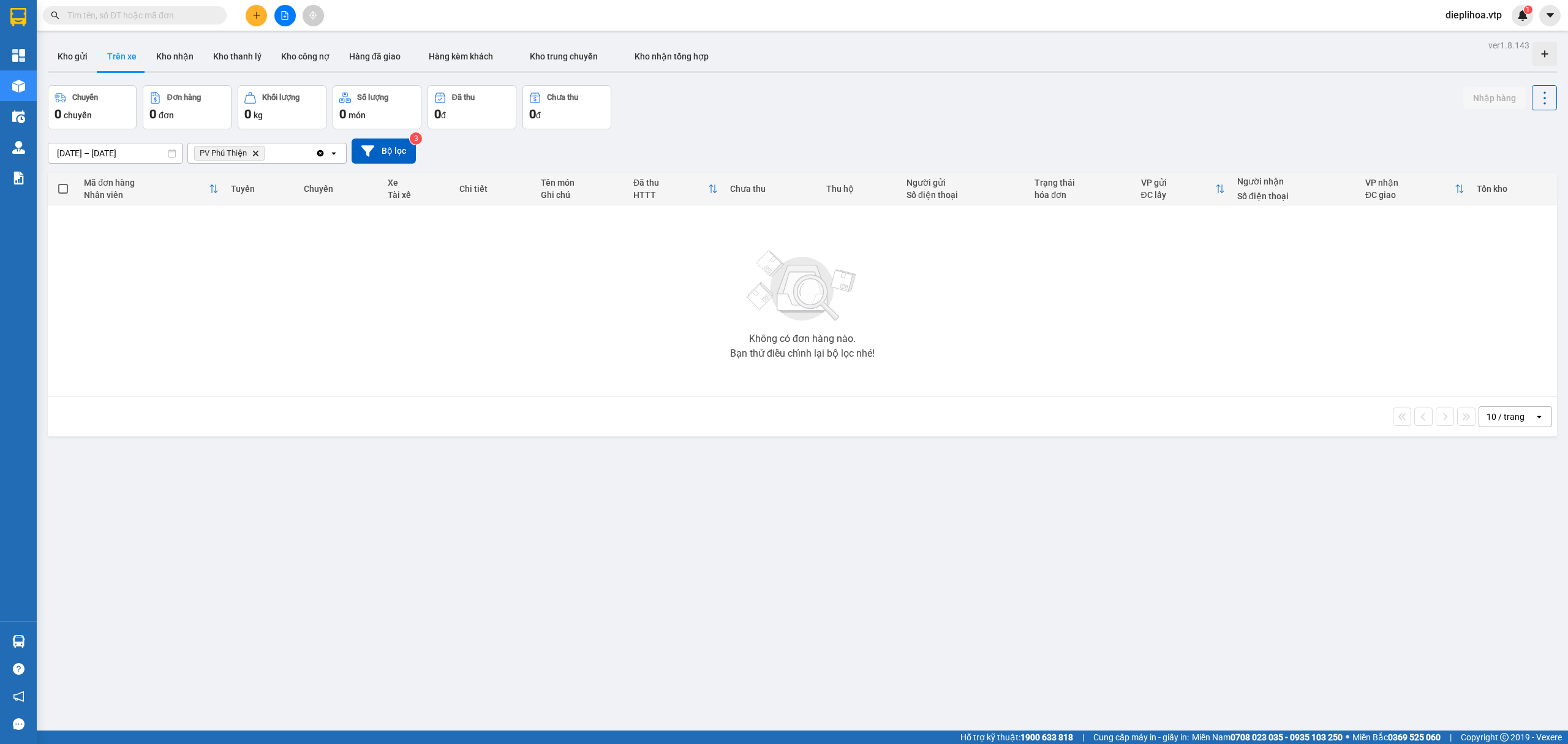
click at [253, 155] on icon "Delete" at bounding box center [255, 153] width 8 height 8
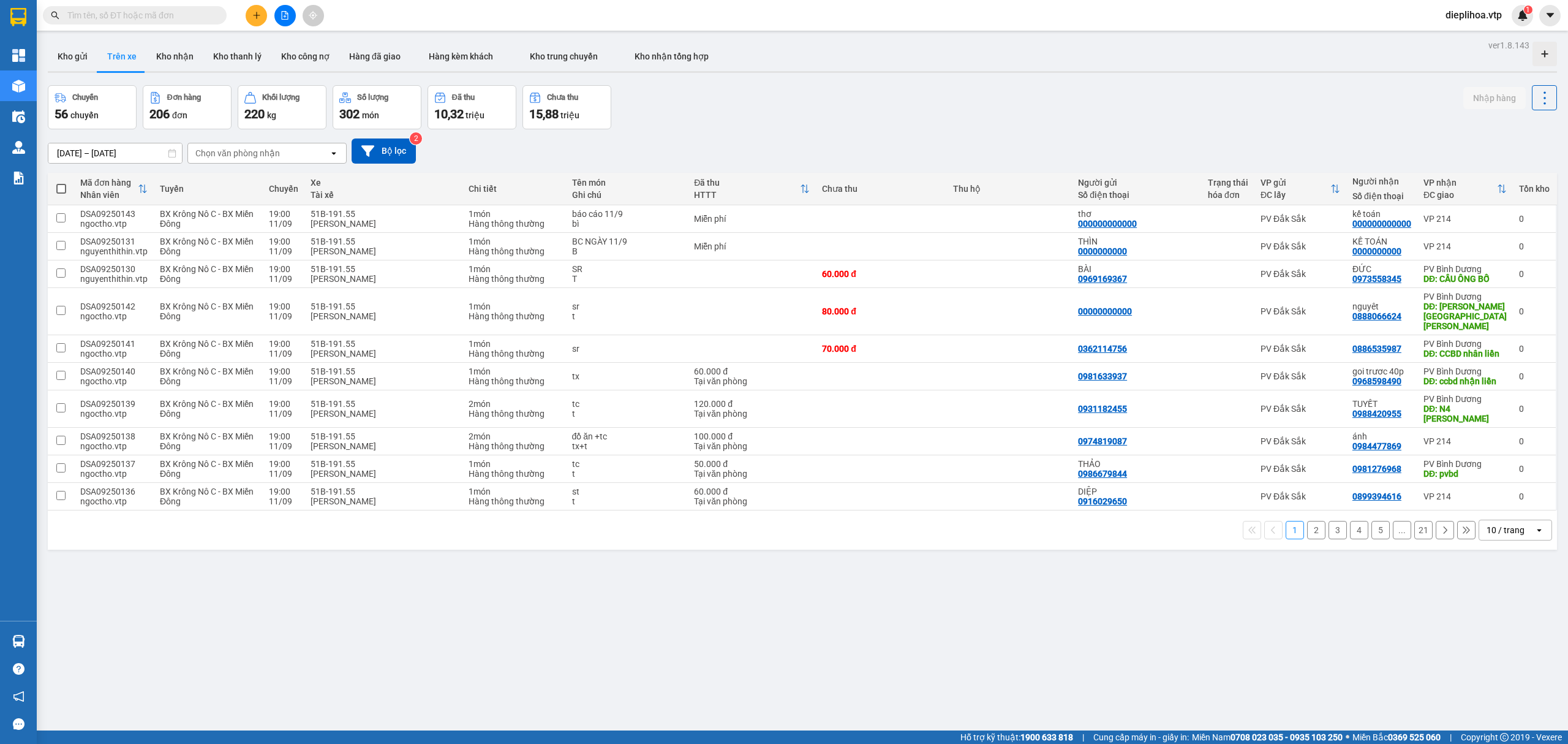
click at [1534, 520] on div "open" at bounding box center [1543, 529] width 17 height 19
click at [1505, 651] on div "100 / trang" at bounding box center [1503, 640] width 74 height 22
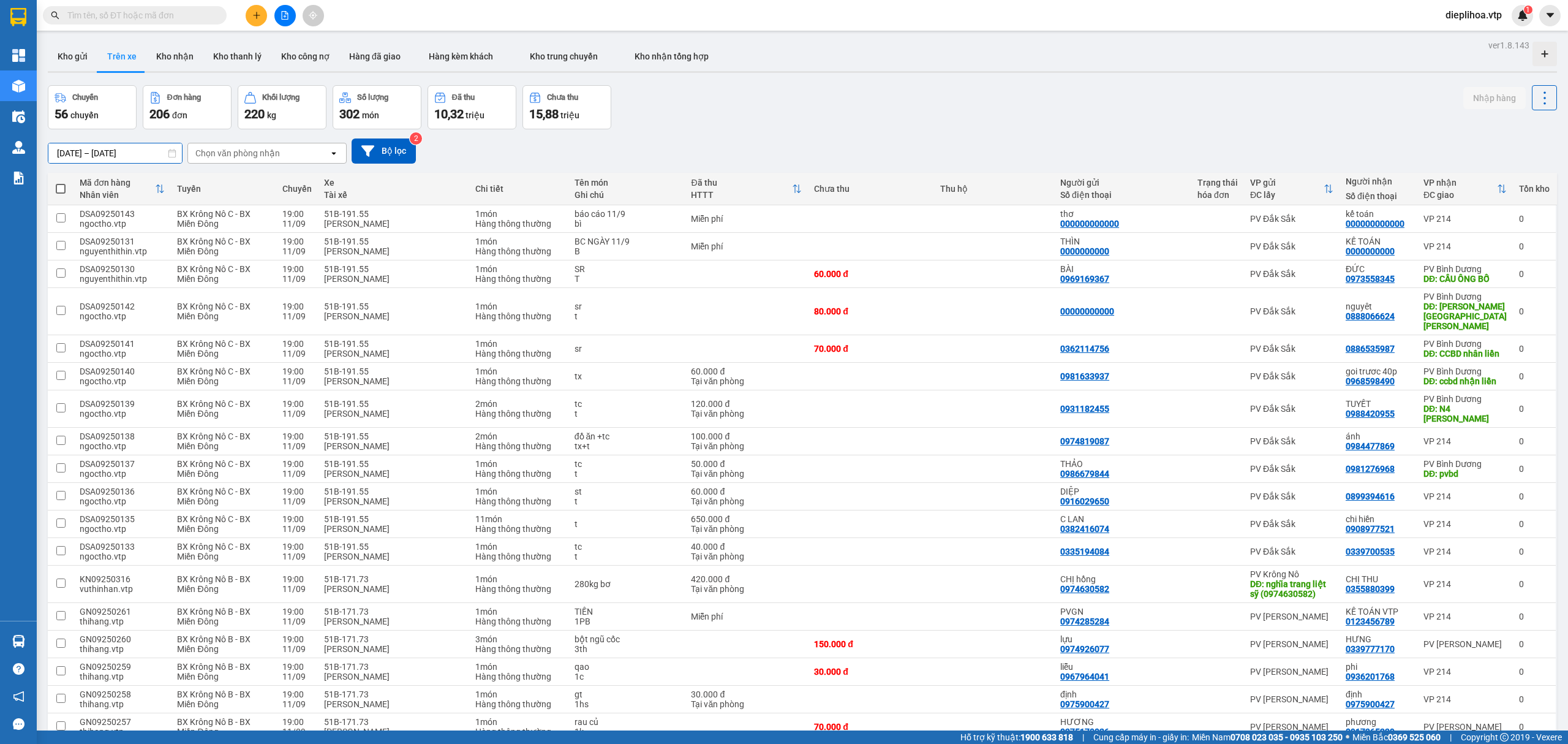
click at [165, 155] on input "[DATE] – [DATE]" at bounding box center [115, 153] width 133 height 19
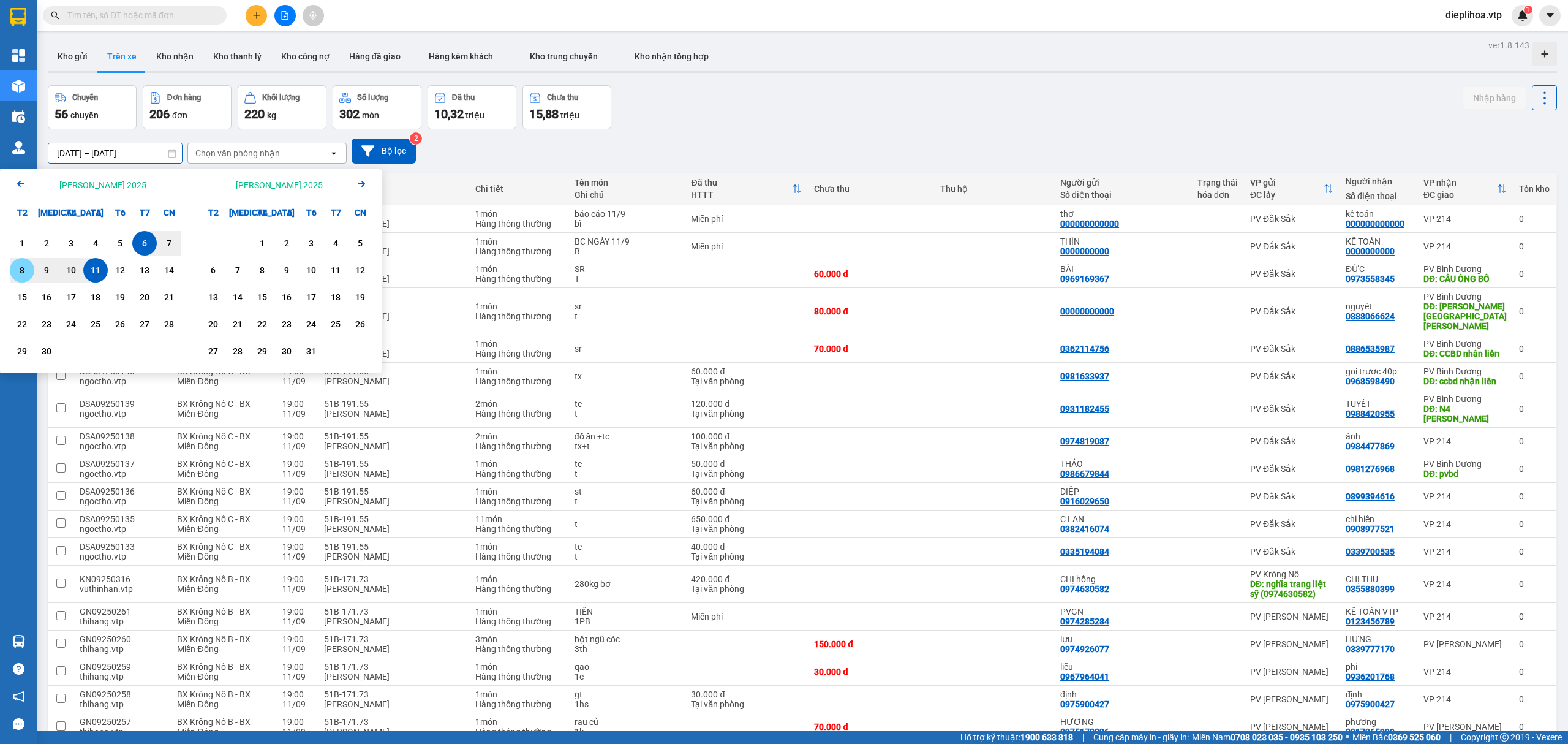
click at [27, 270] on div "8" at bounding box center [22, 270] width 17 height 15
click at [42, 270] on div "9" at bounding box center [46, 270] width 17 height 15
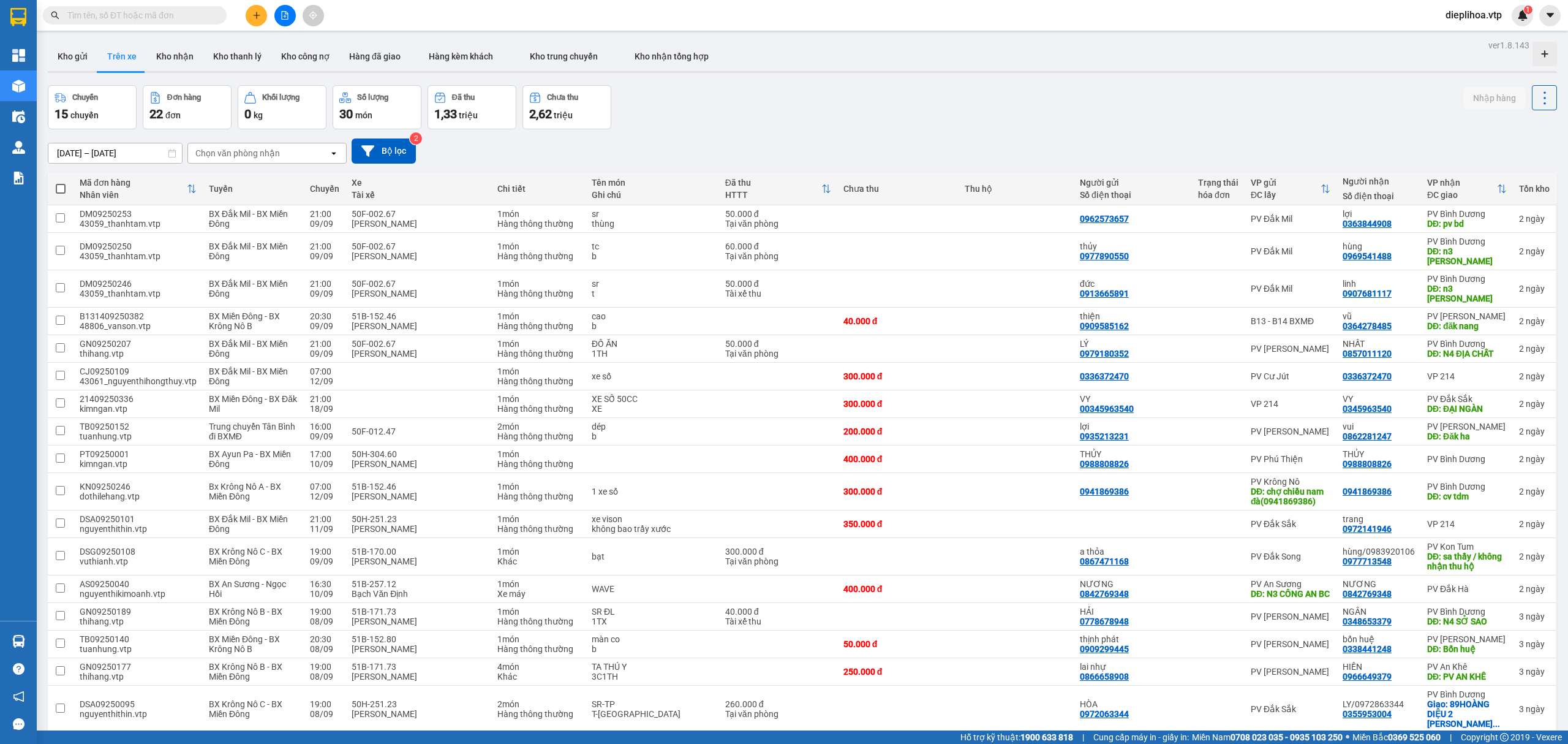
click at [109, 153] on input "[DATE] – [DATE]" at bounding box center [115, 153] width 133 height 19
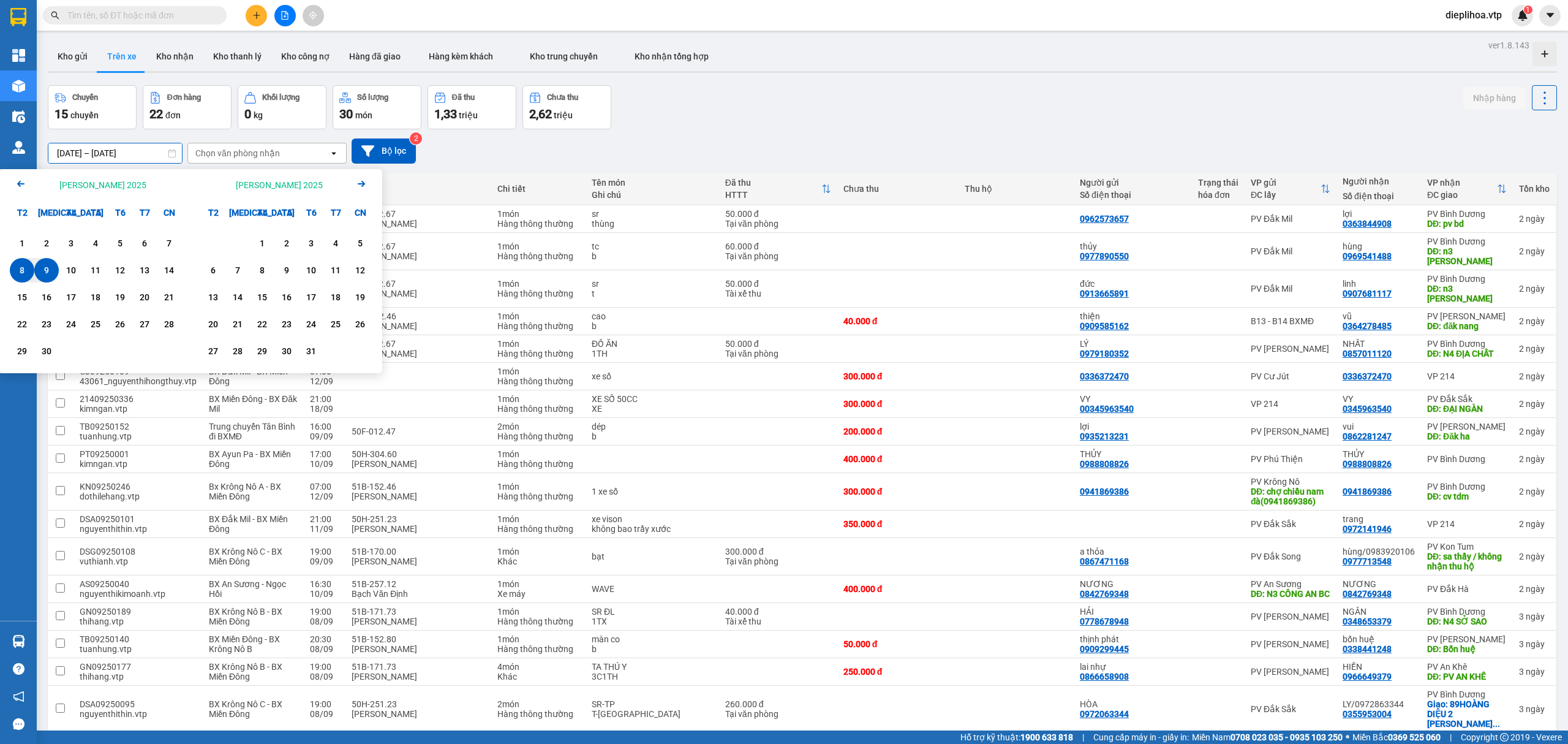
click at [45, 272] on div "9" at bounding box center [46, 270] width 17 height 15
click at [65, 273] on div "10" at bounding box center [71, 270] width 17 height 15
type input "[DATE] – [DATE]"
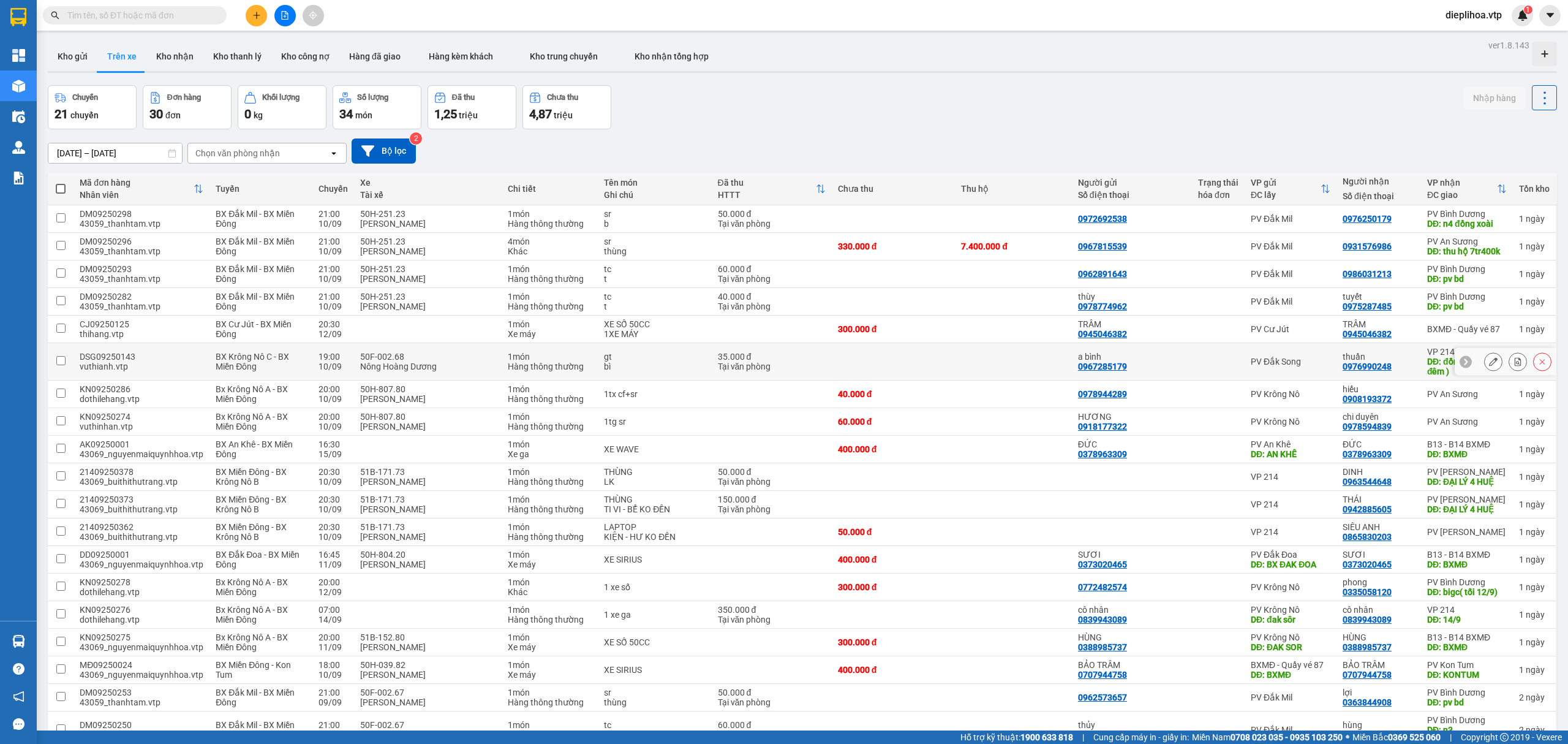
click at [760, 345] on td "35.000 đ Tại văn phòng" at bounding box center [771, 362] width 120 height 38
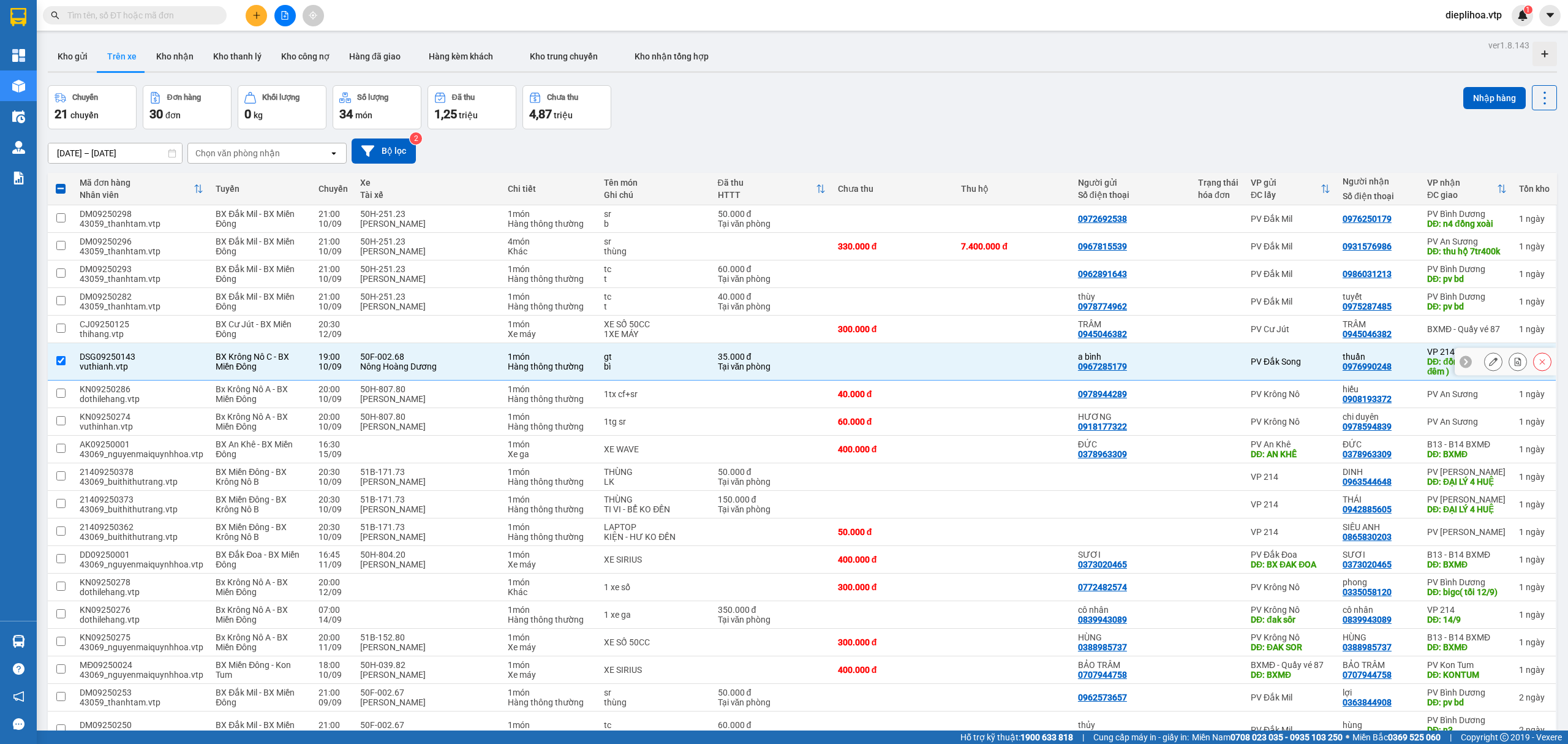
click at [149, 357] on div "DSG09250143" at bounding box center [141, 357] width 123 height 10
checkbox input "false"
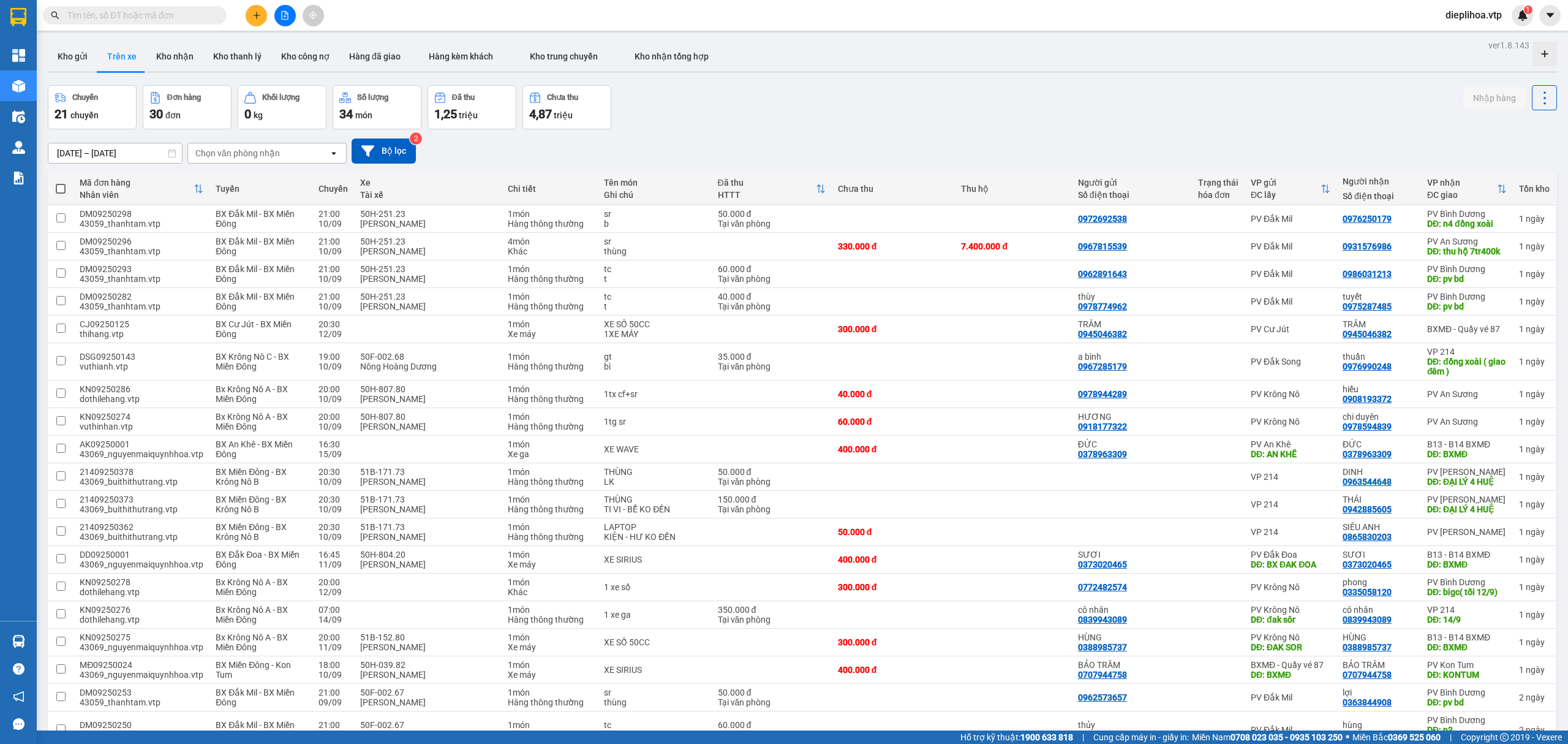
click at [638, 148] on div "[DATE] – [DATE] Press the down arrow key to interact with the calendar and sele…" at bounding box center [802, 151] width 1509 height 25
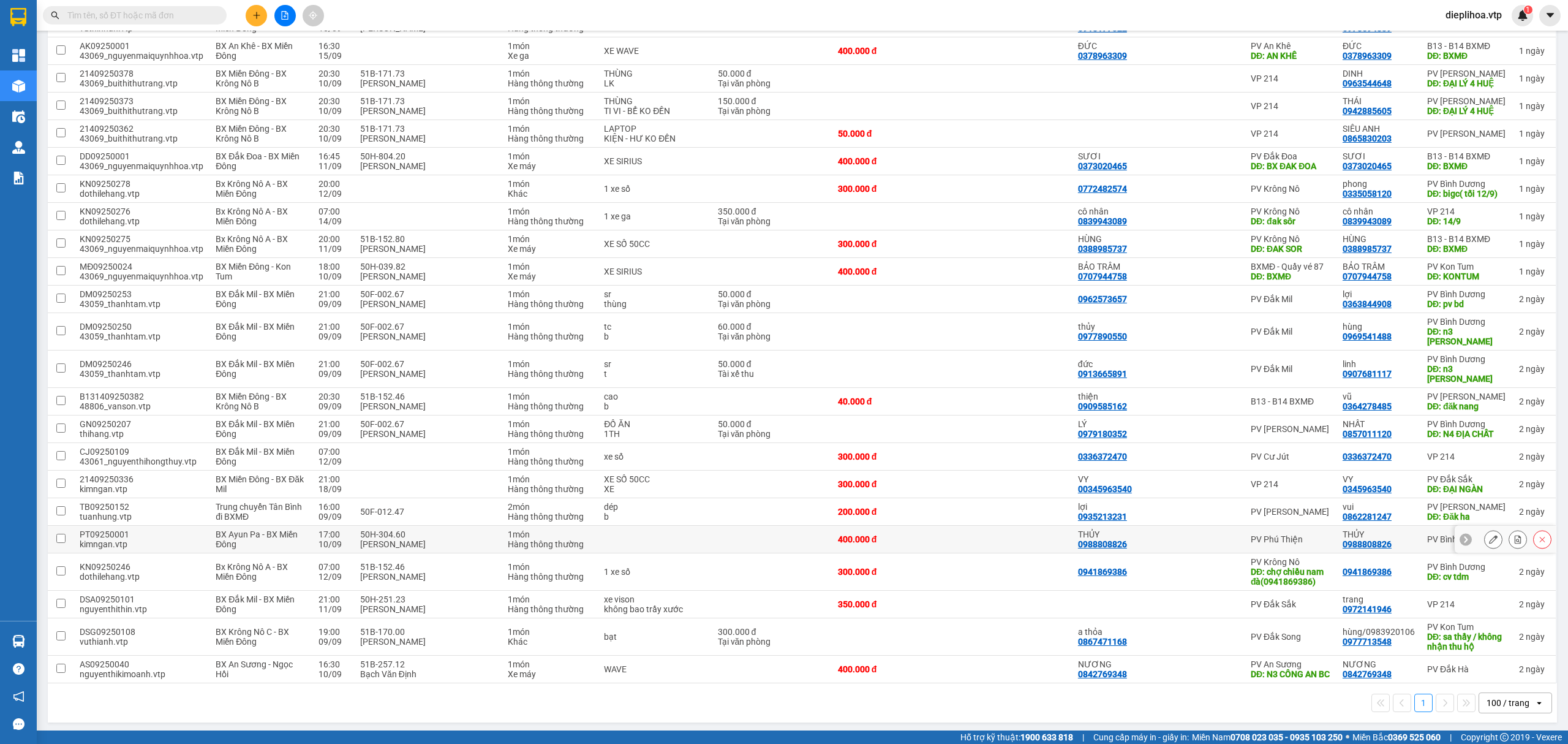
click at [348, 533] on td "17:00 [DATE]" at bounding box center [333, 539] width 42 height 28
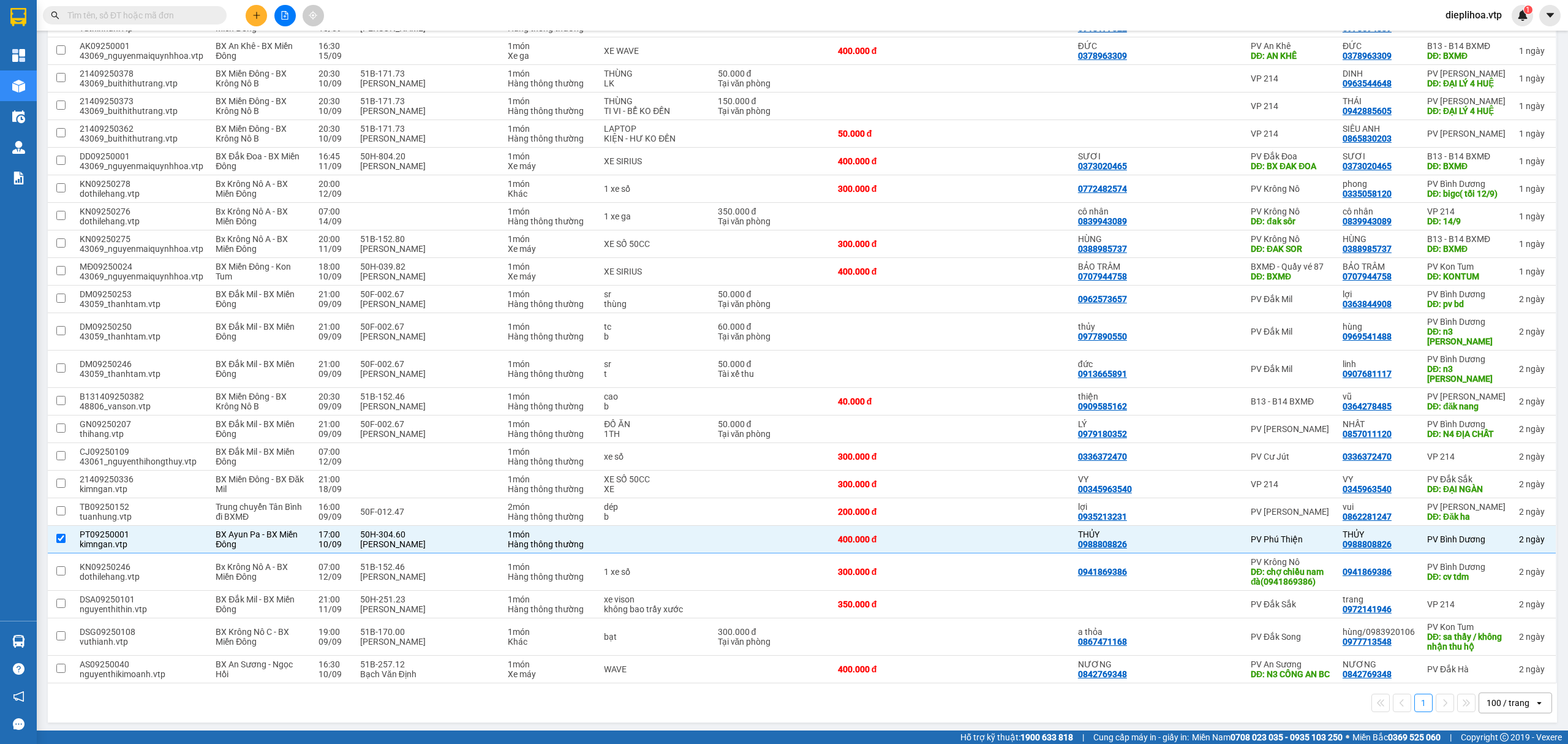
scroll to position [0, 0]
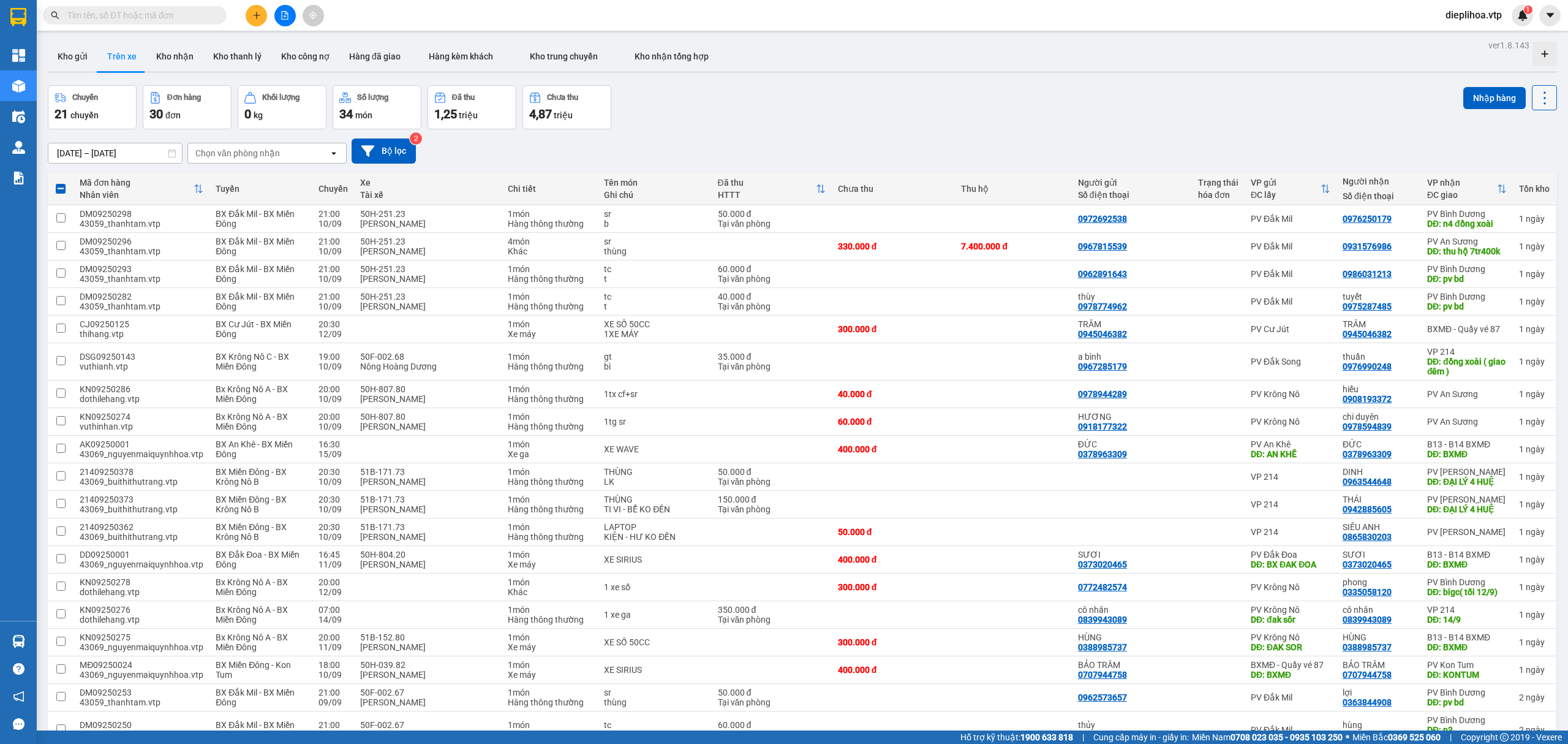
click at [1541, 101] on button at bounding box center [1544, 97] width 25 height 25
click at [1519, 160] on li "Xóa hoàn toàn" at bounding box center [1507, 153] width 101 height 22
click at [1536, 101] on icon at bounding box center [1544, 98] width 17 height 17
click at [1513, 149] on span "Xóa hoàn toàn" at bounding box center [1518, 152] width 56 height 13
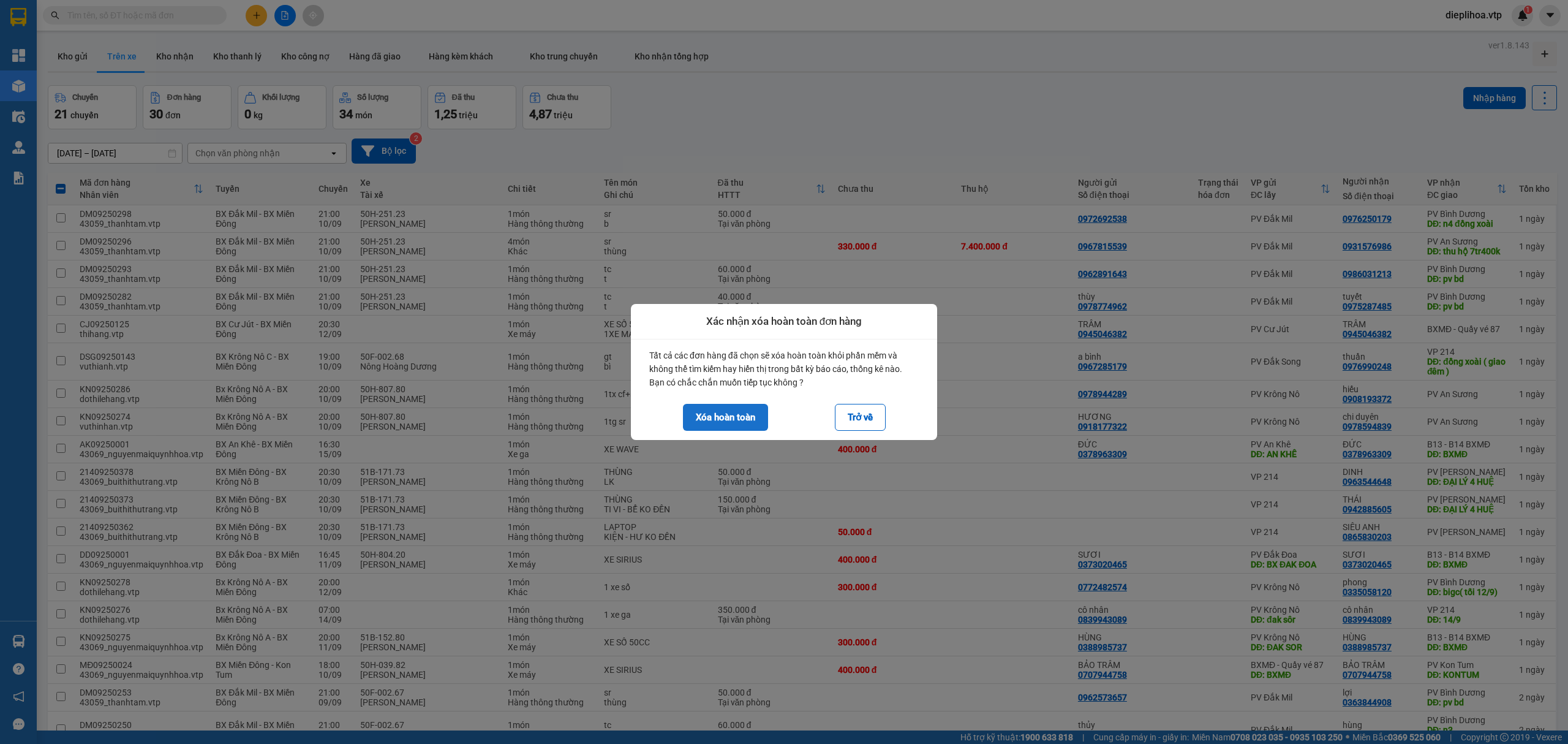
click at [718, 407] on button "Xóa hoàn toàn" at bounding box center [724, 417] width 85 height 27
checkbox input "false"
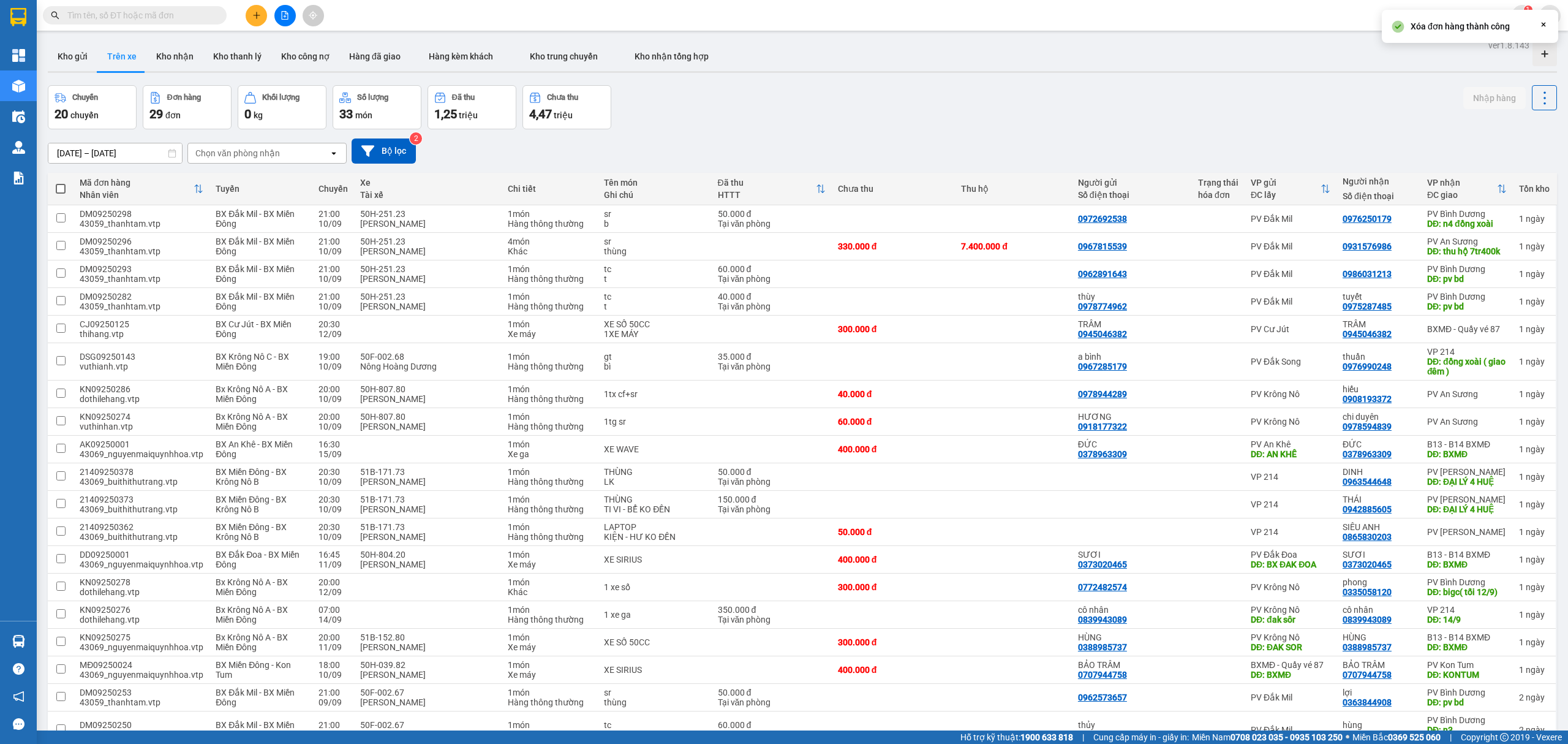
scroll to position [370, 0]
